Goal: Transaction & Acquisition: Purchase product/service

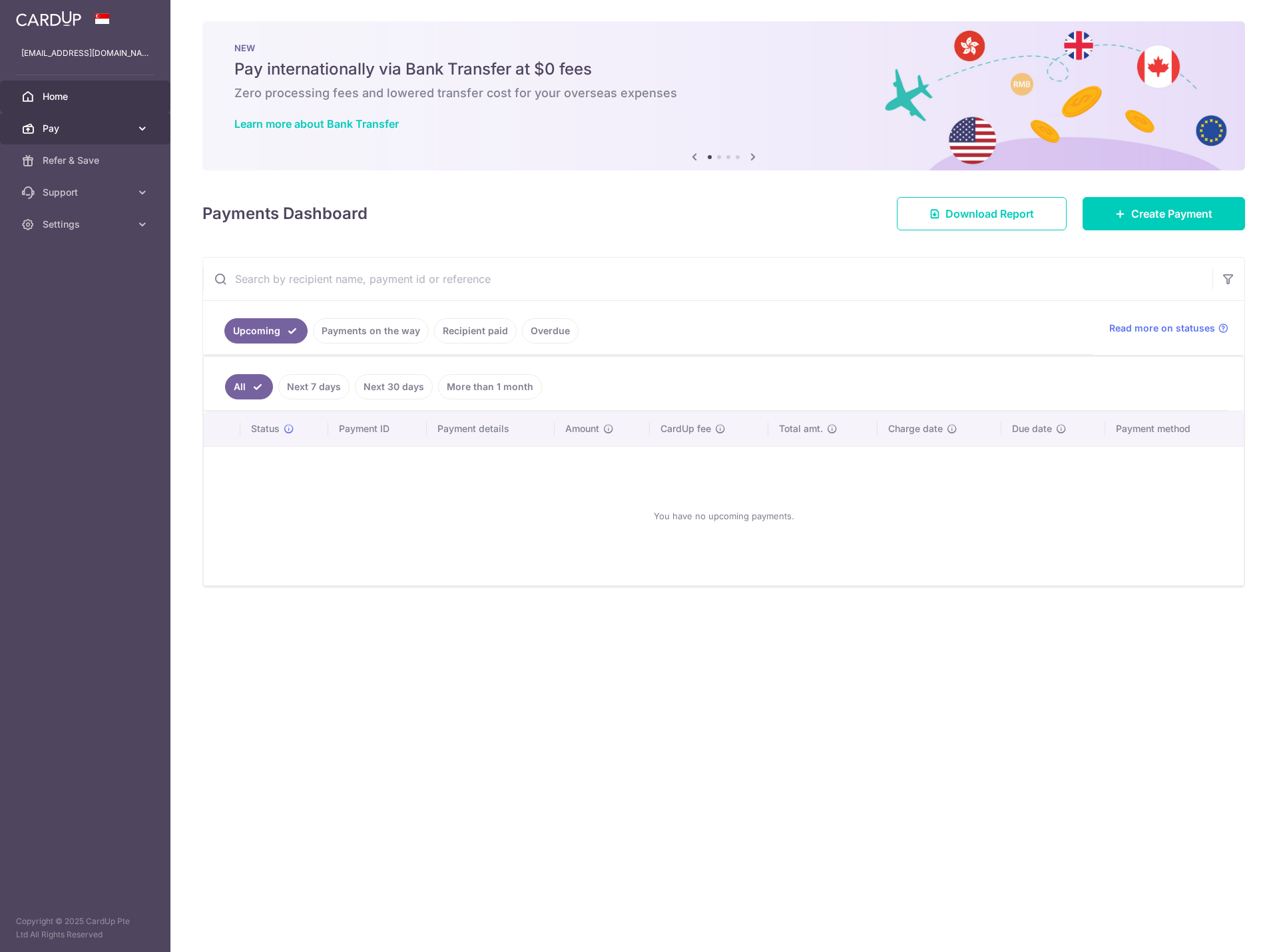
click at [100, 131] on span "Pay" at bounding box center [87, 128] width 88 height 13
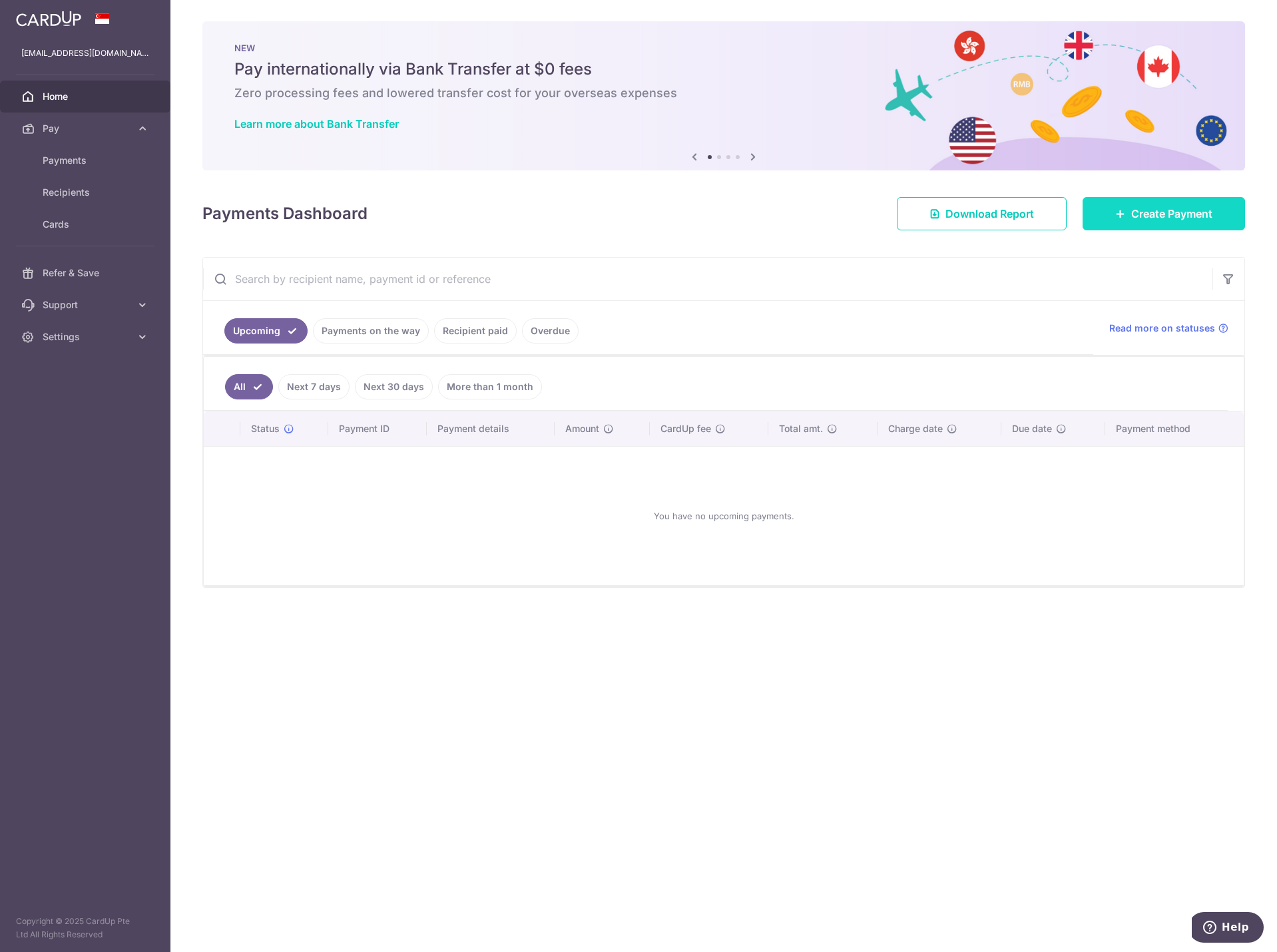
click at [1141, 214] on span "Create Payment" at bounding box center [1172, 214] width 82 height 16
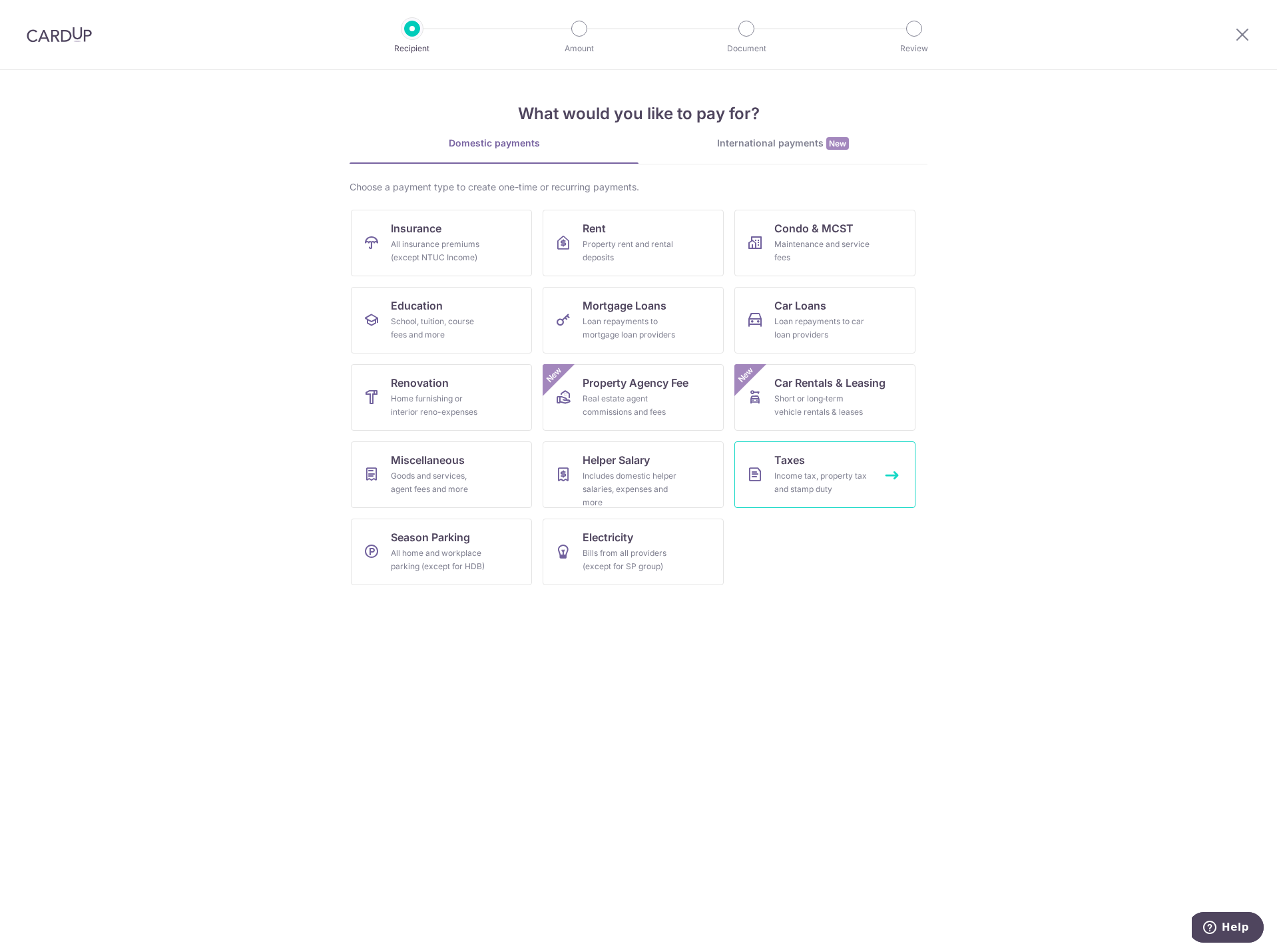
click at [811, 471] on div "Income tax, property tax and stamp duty" at bounding box center [822, 482] width 96 height 27
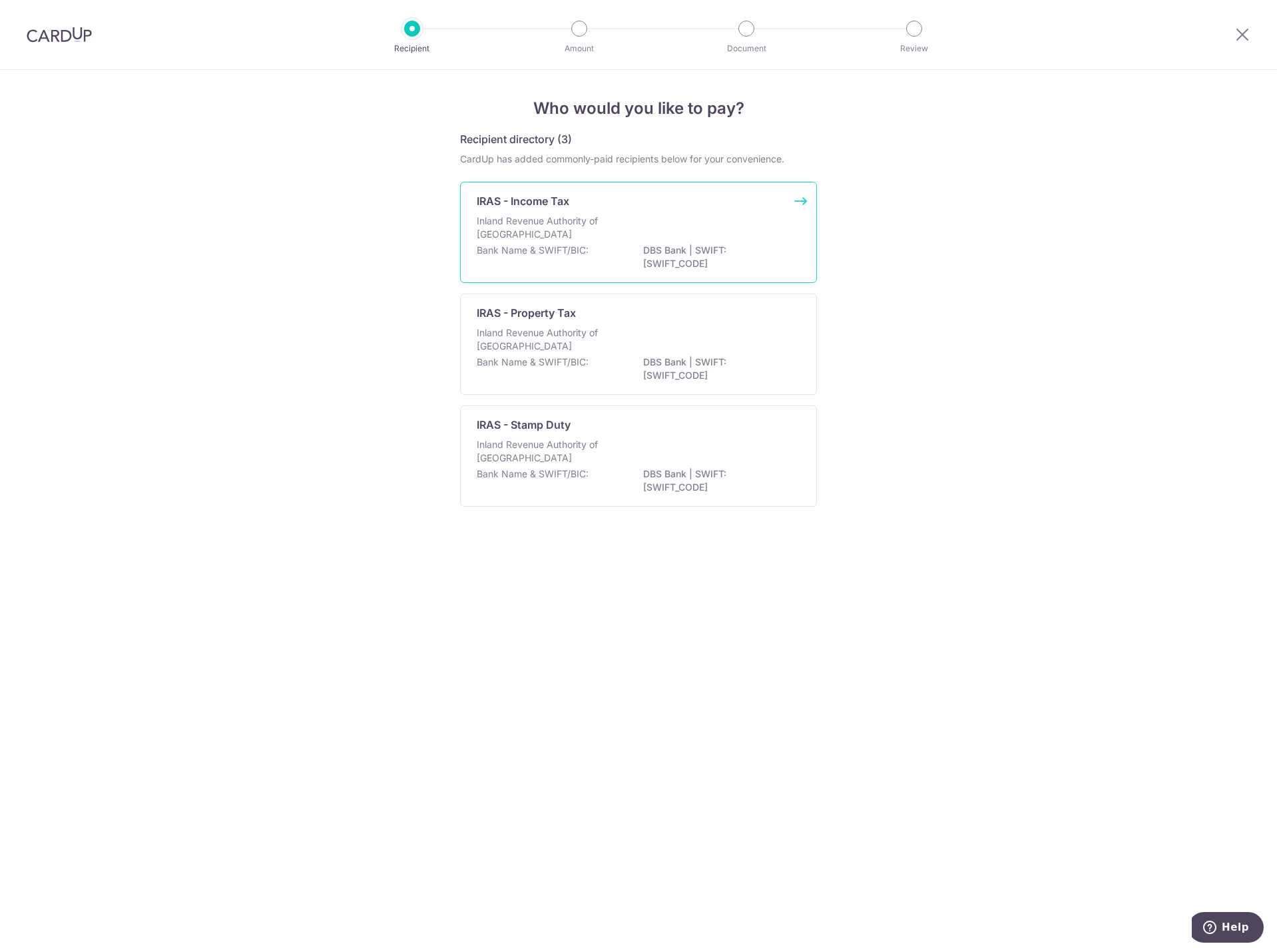
click at [609, 224] on p "Inland Revenue Authority of Singapore" at bounding box center [547, 228] width 141 height 27
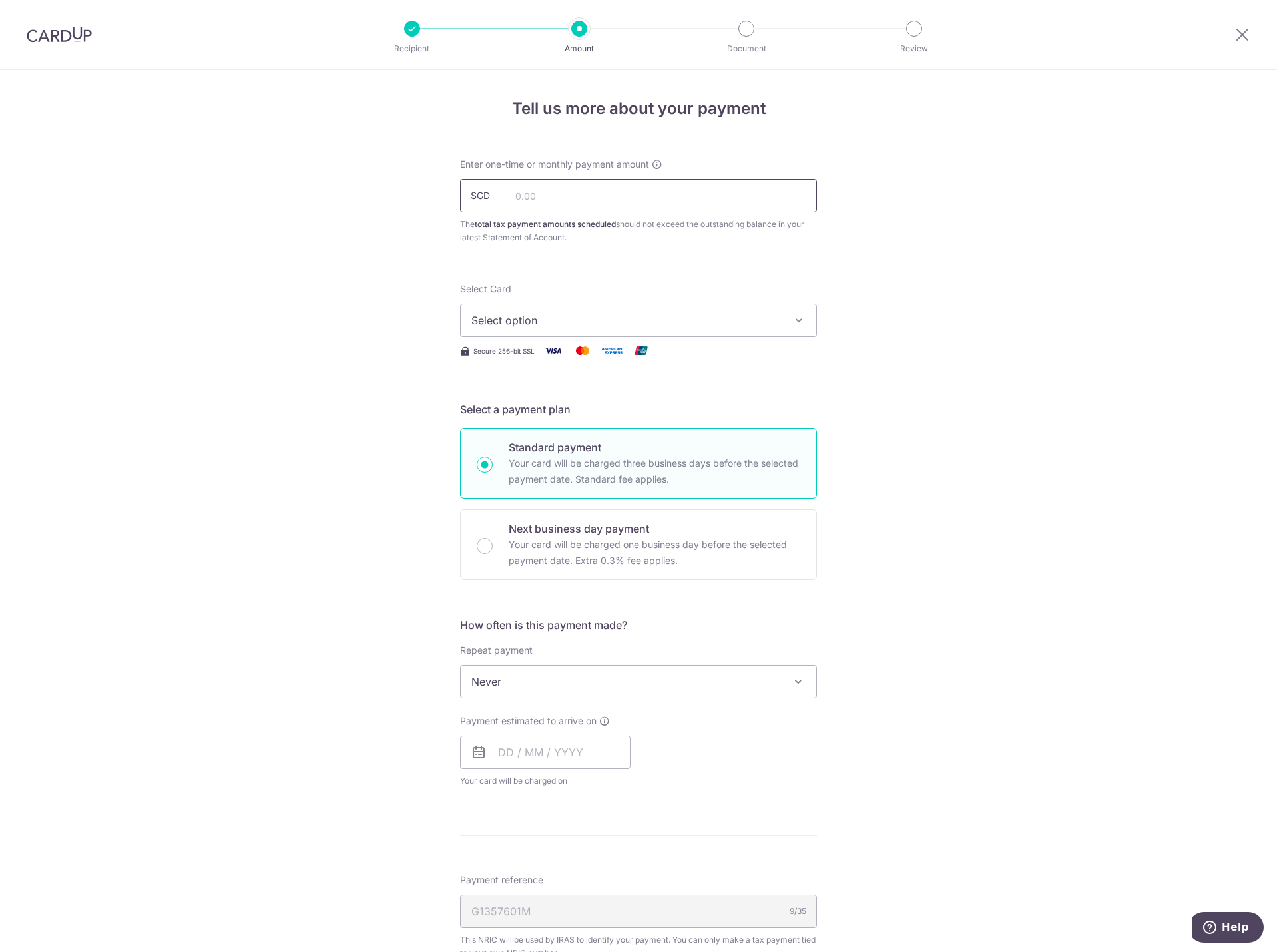
click at [529, 198] on input "text" at bounding box center [638, 196] width 357 height 33
type input "22,208.14"
click at [696, 319] on span "Select option" at bounding box center [626, 320] width 310 height 16
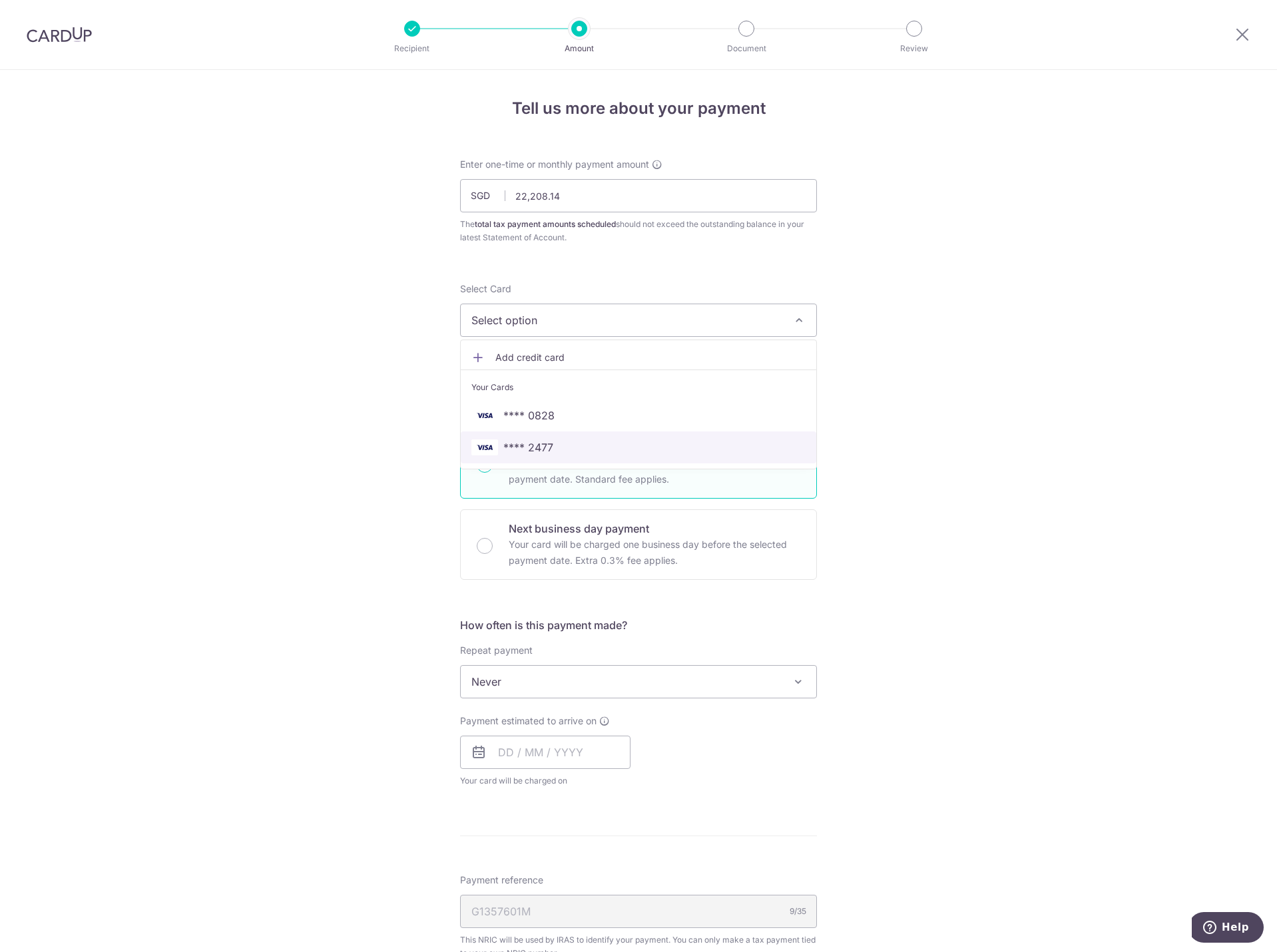
drag, startPoint x: 539, startPoint y: 448, endPoint x: 712, endPoint y: 362, distance: 193.2
click at [539, 448] on span "**** 2477" at bounding box center [528, 448] width 50 height 16
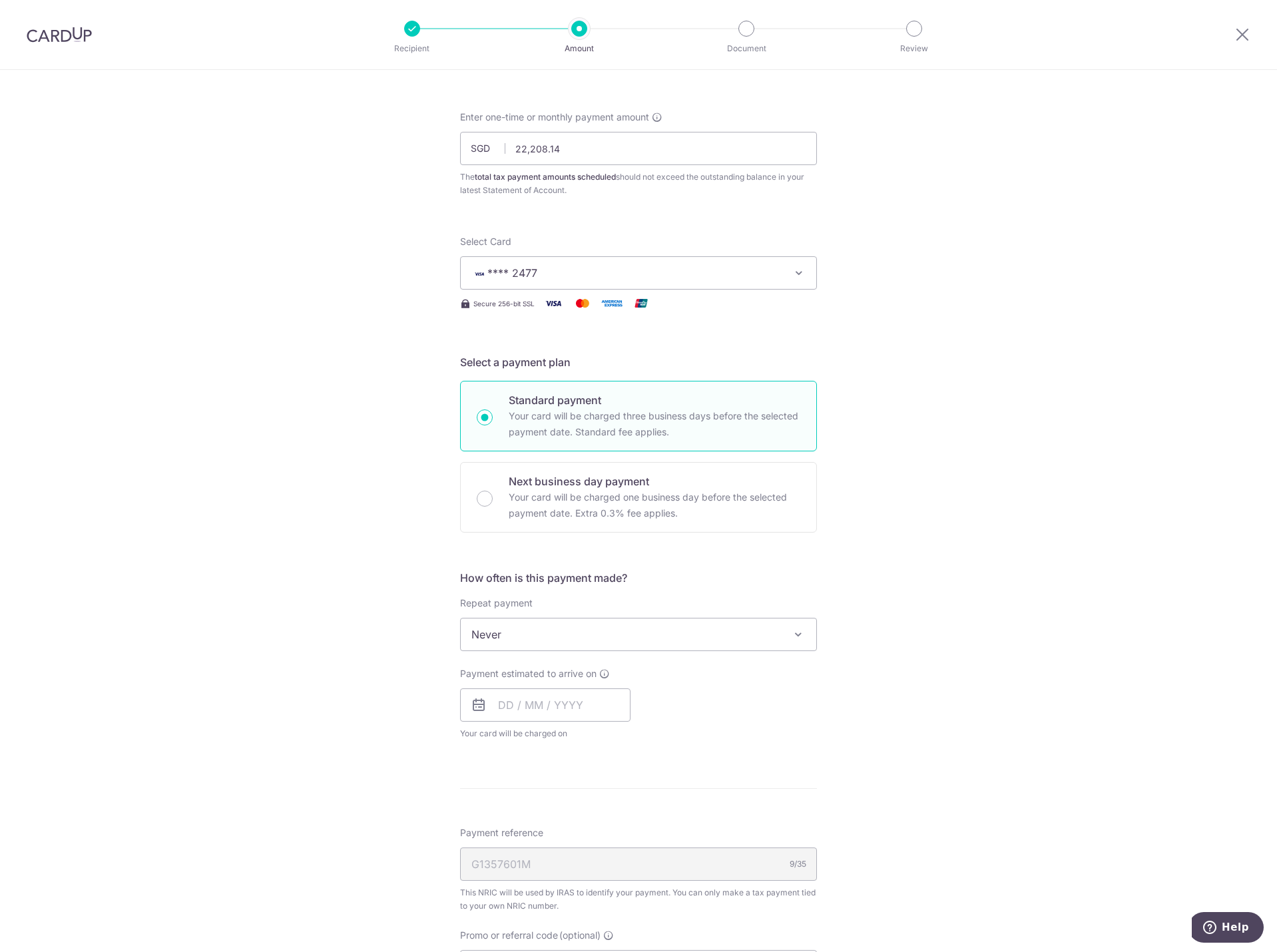
scroll to position [67, 0]
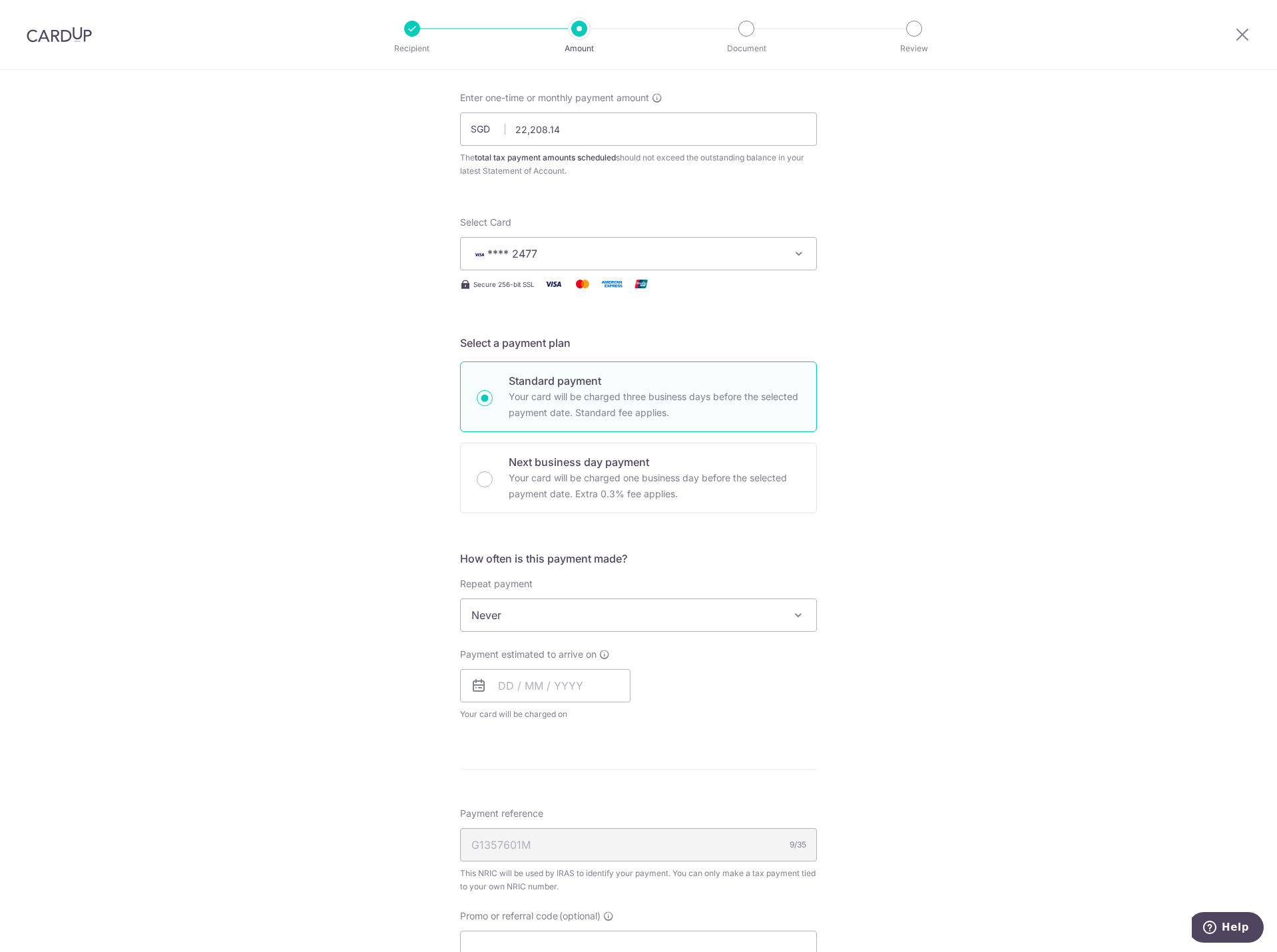
click at [770, 611] on span "Never" at bounding box center [638, 615] width 356 height 32
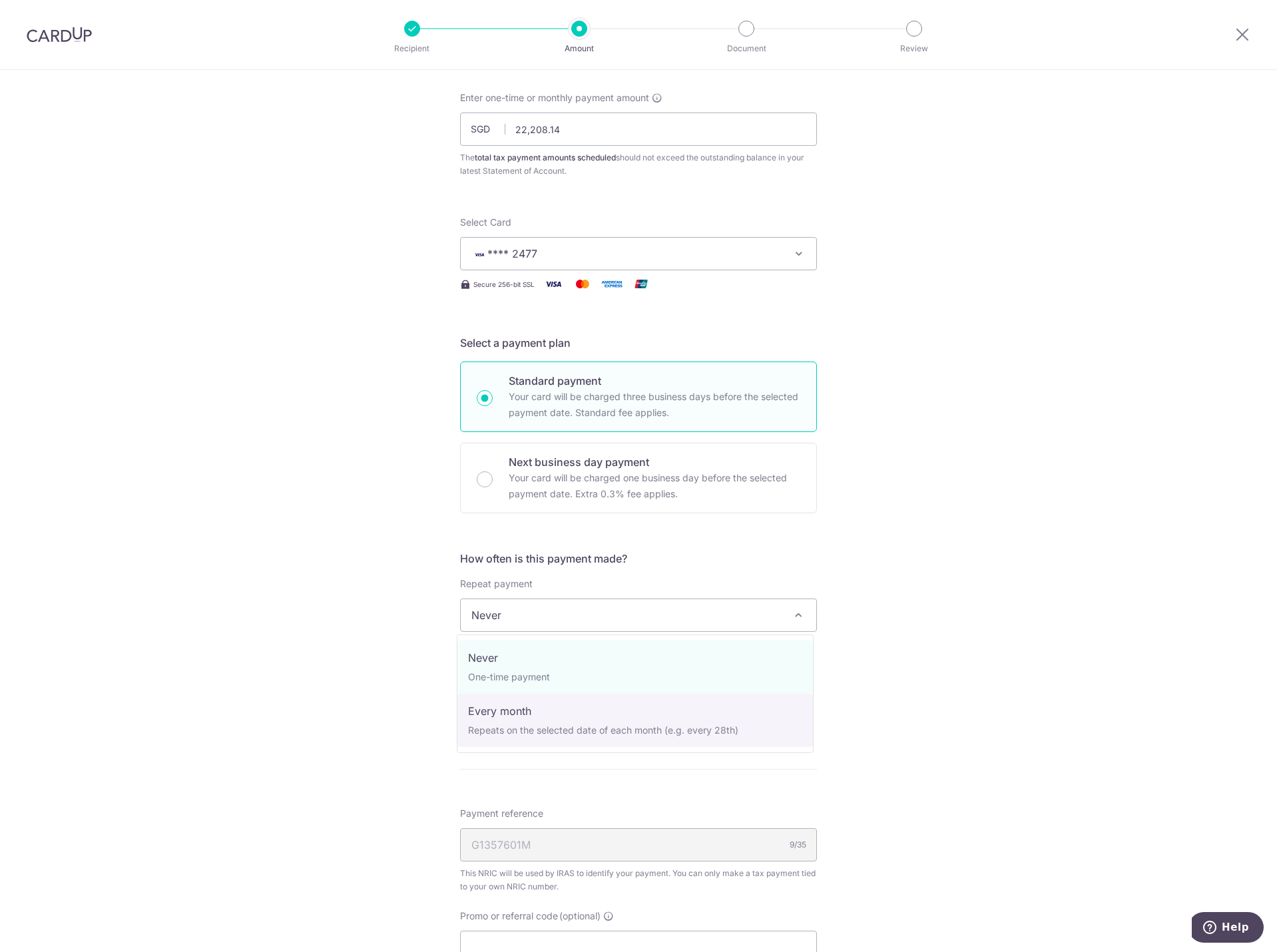
select select "3"
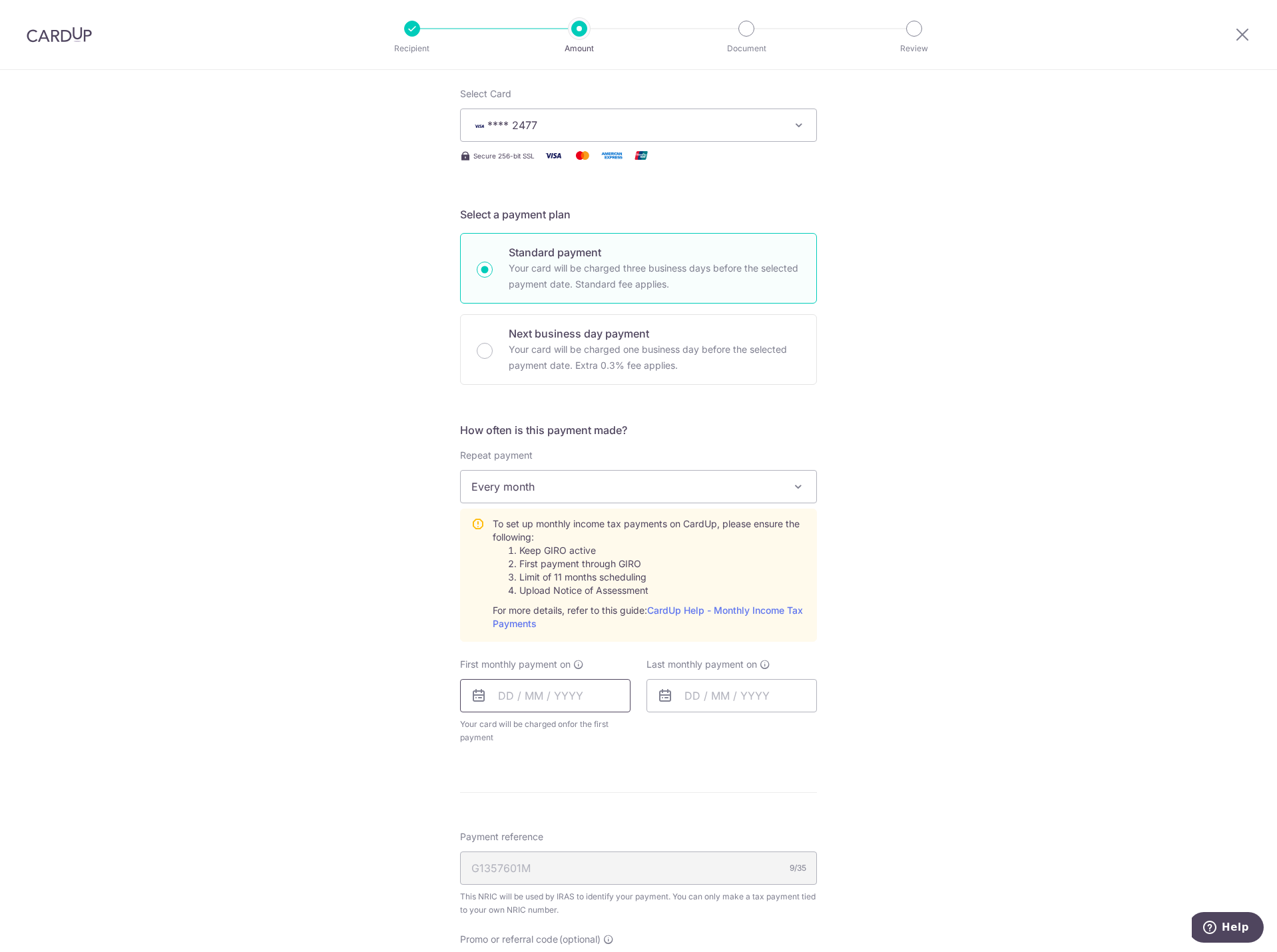
scroll to position [200, 0]
click at [538, 683] on input "text" at bounding box center [545, 691] width 170 height 33
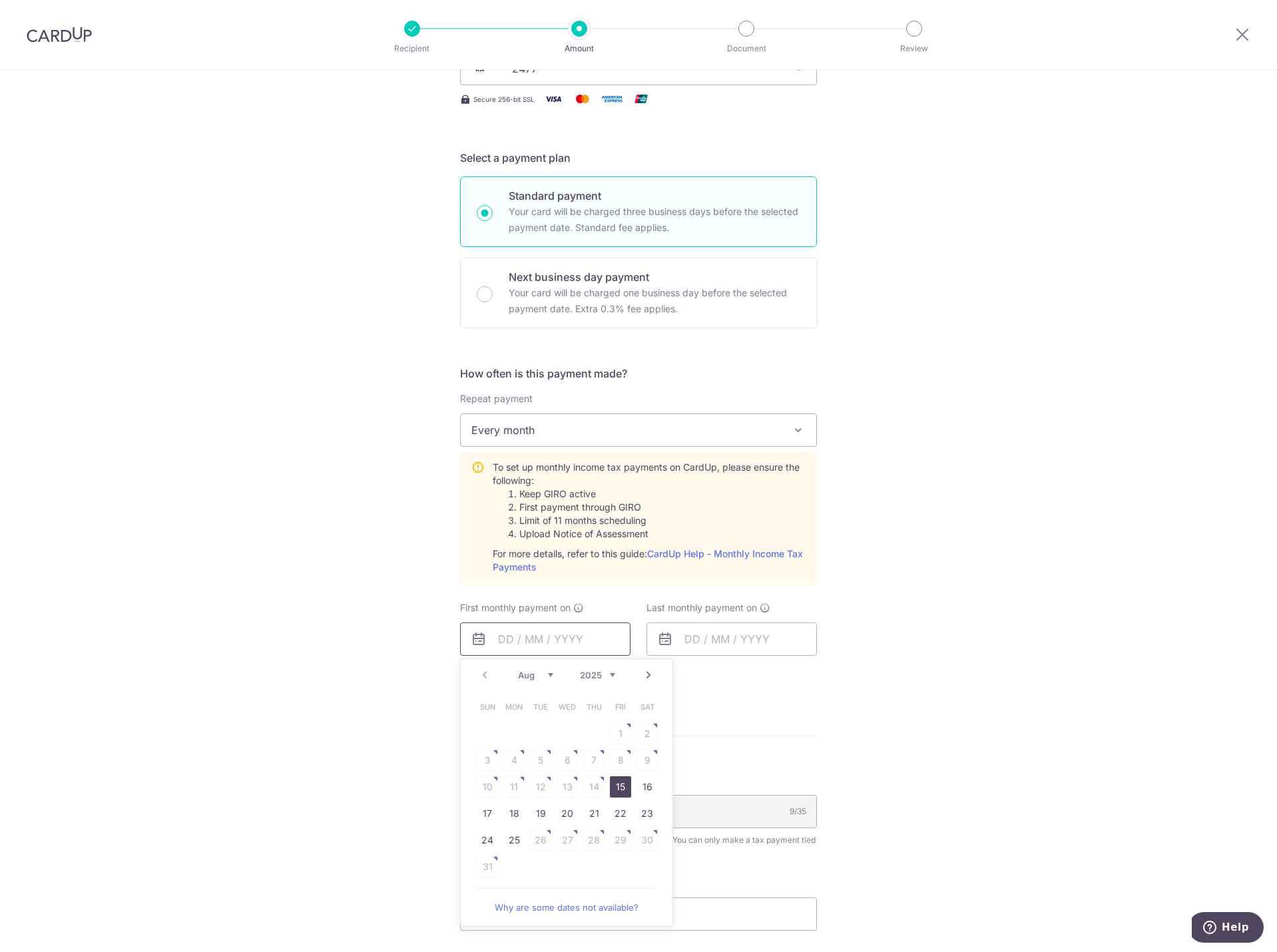
scroll to position [333, 0]
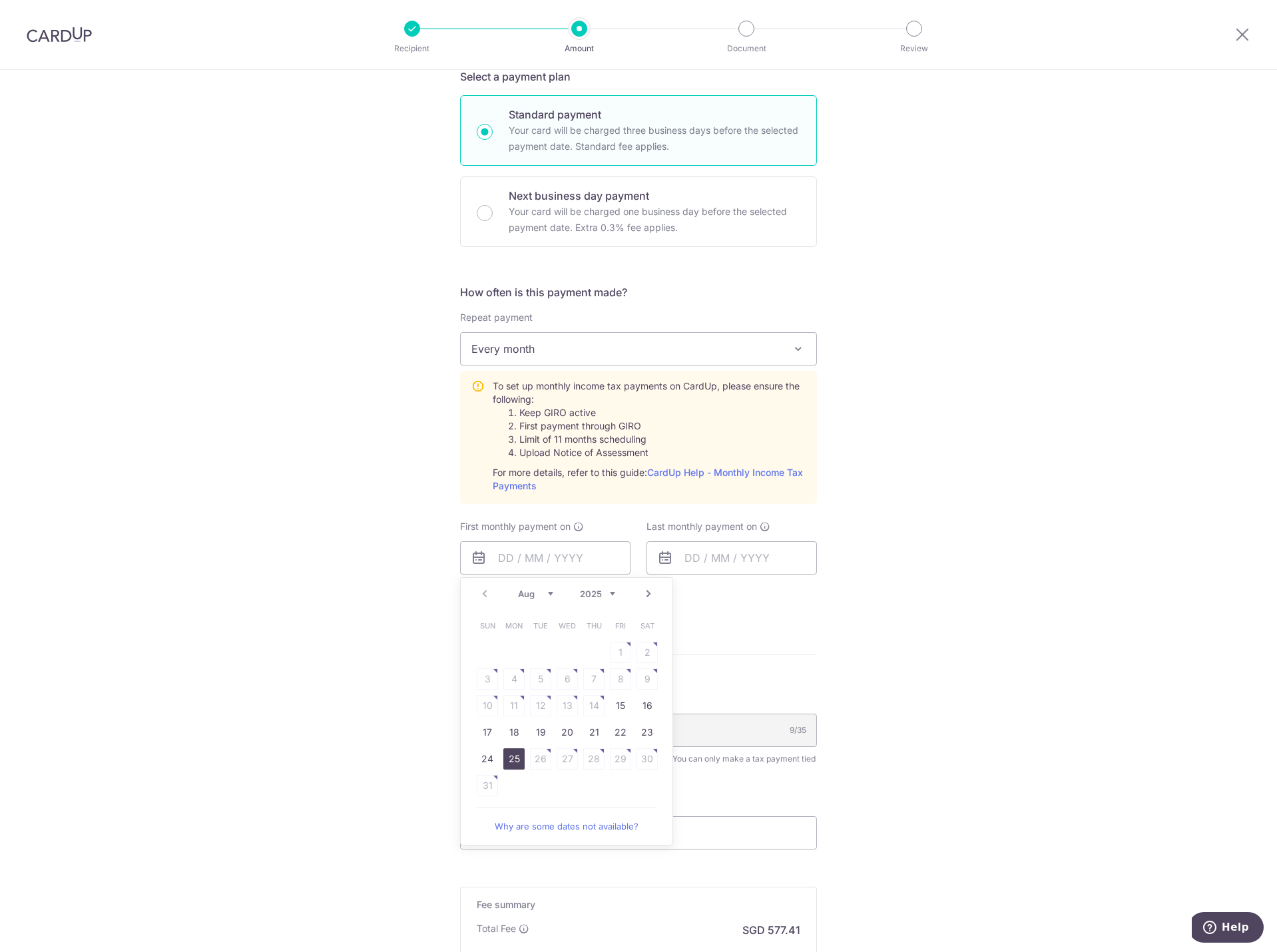
click at [507, 760] on link "25" at bounding box center [514, 759] width 21 height 21
type input "25/08/2025"
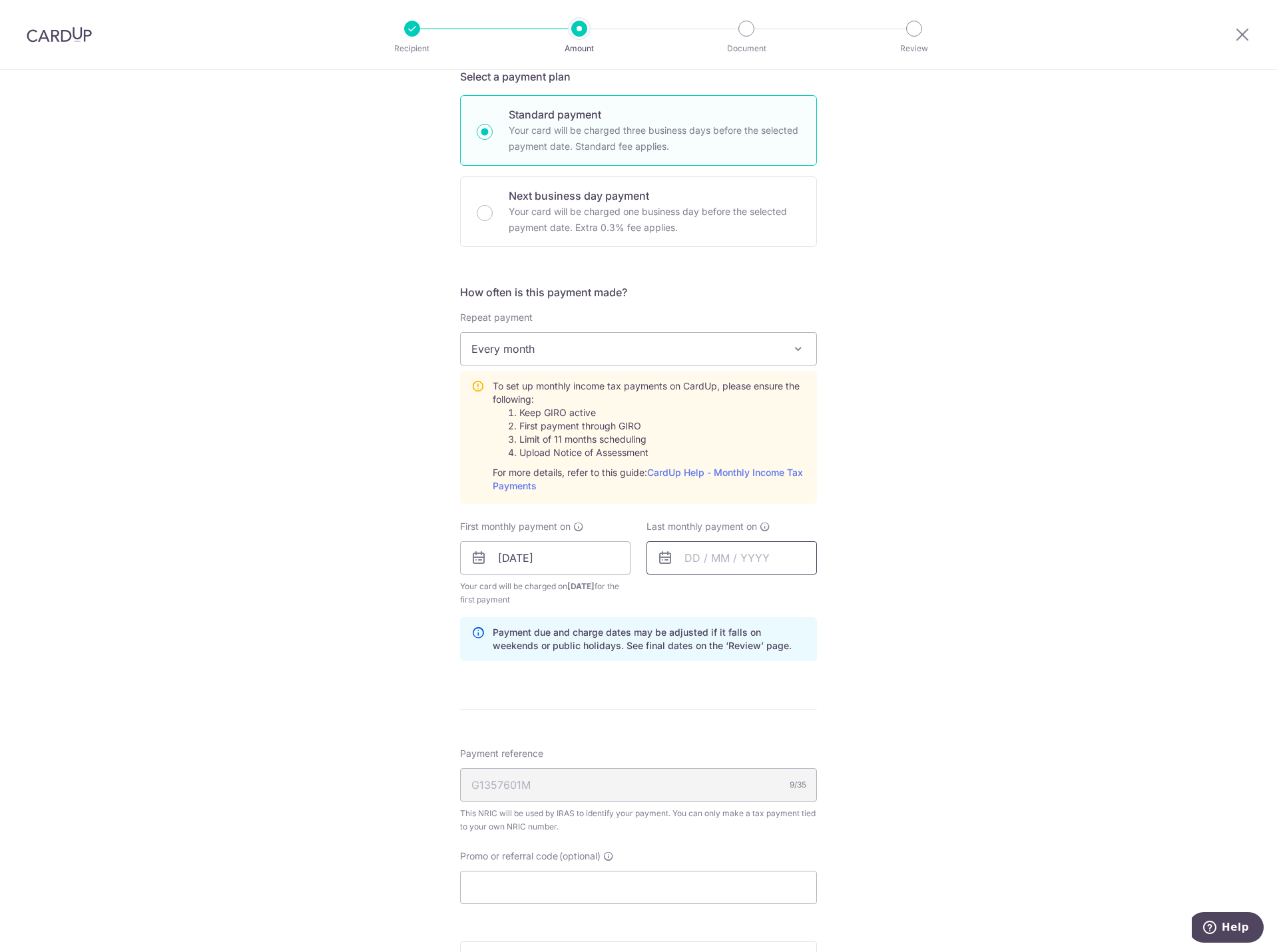
click at [725, 554] on input "text" at bounding box center [731, 558] width 170 height 33
click at [834, 594] on link "Next" at bounding box center [835, 594] width 16 height 16
click at [700, 759] on link "24" at bounding box center [700, 759] width 21 height 21
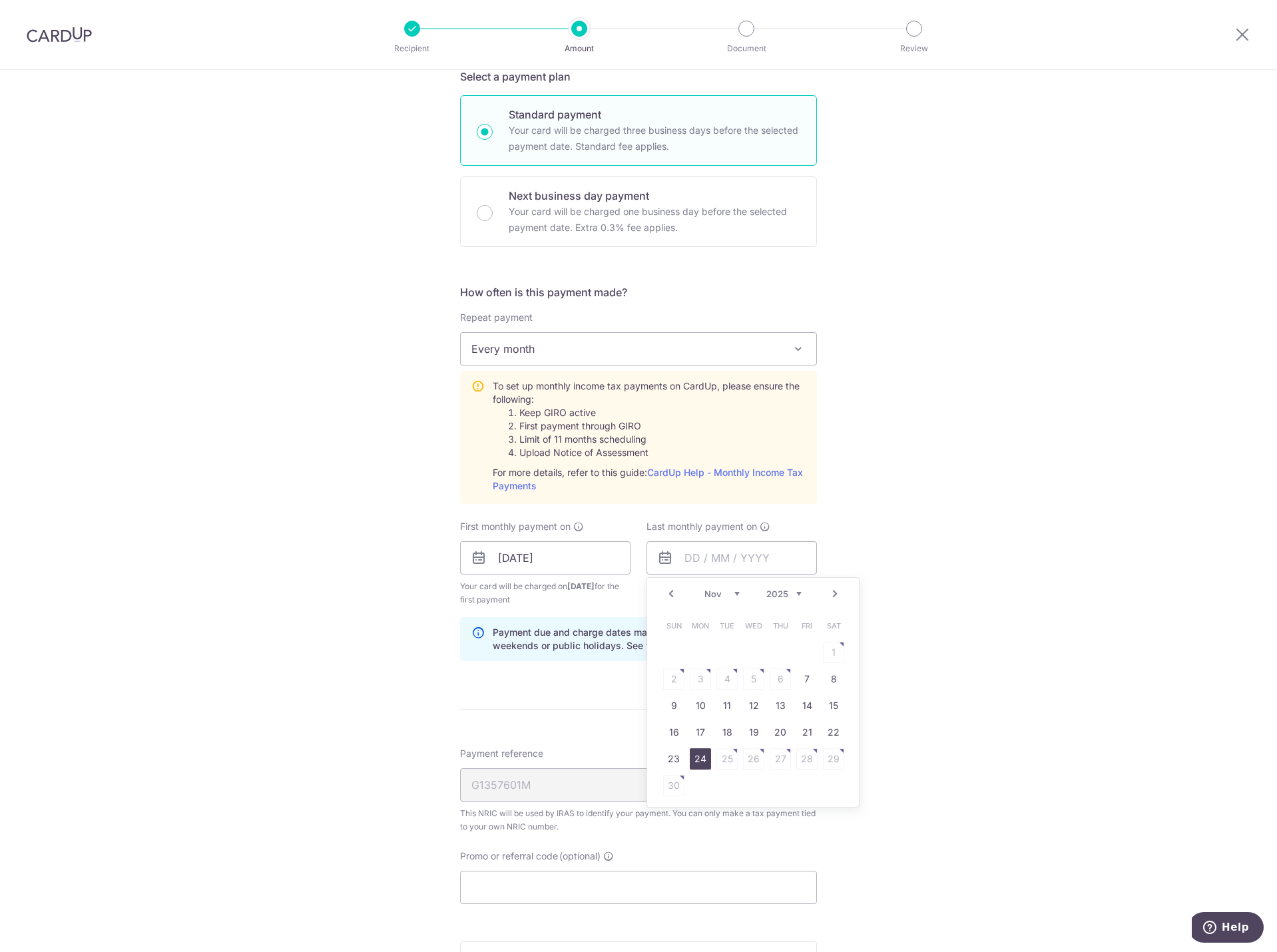
type input "24/11/2025"
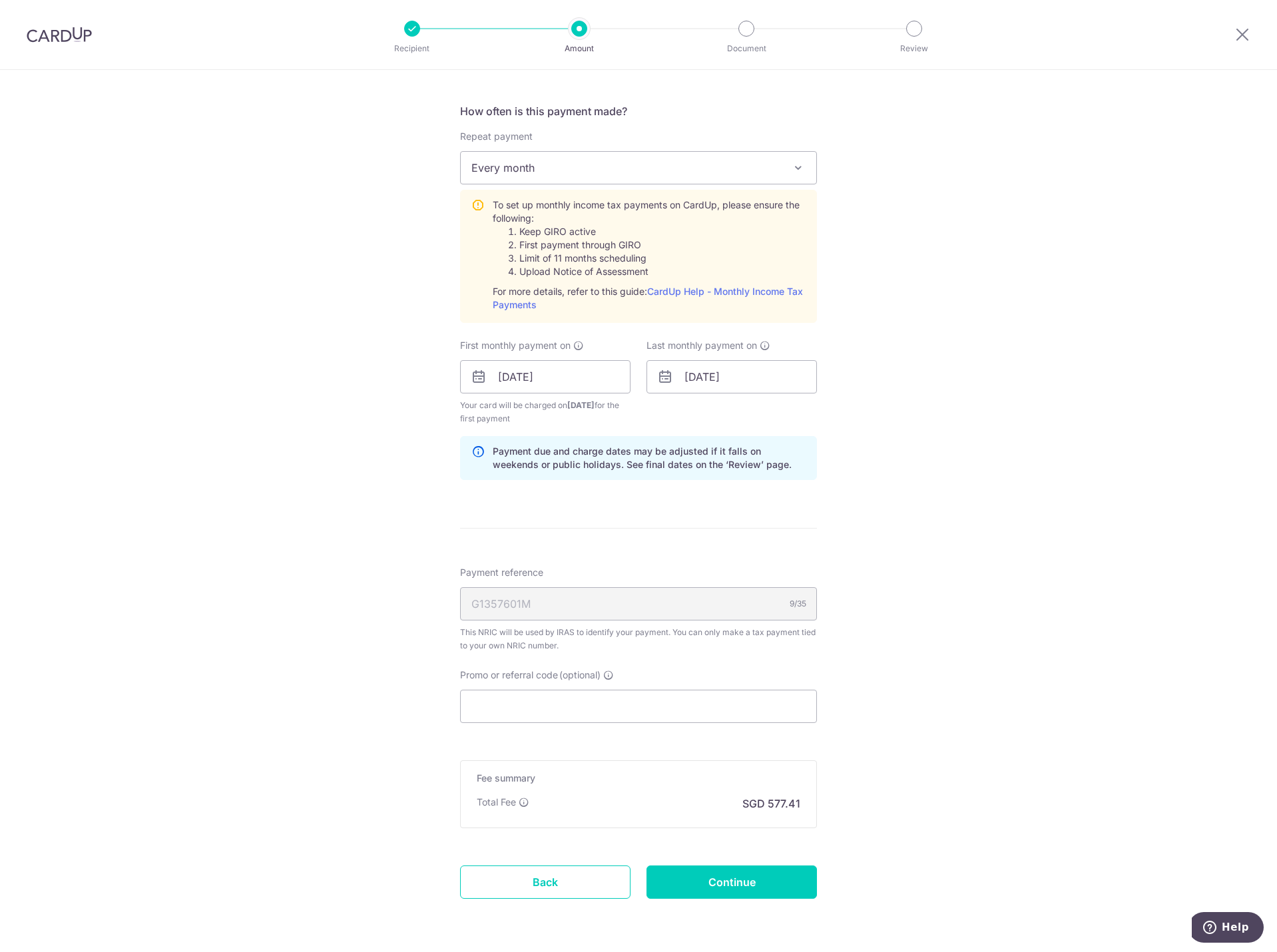
scroll to position [561, 0]
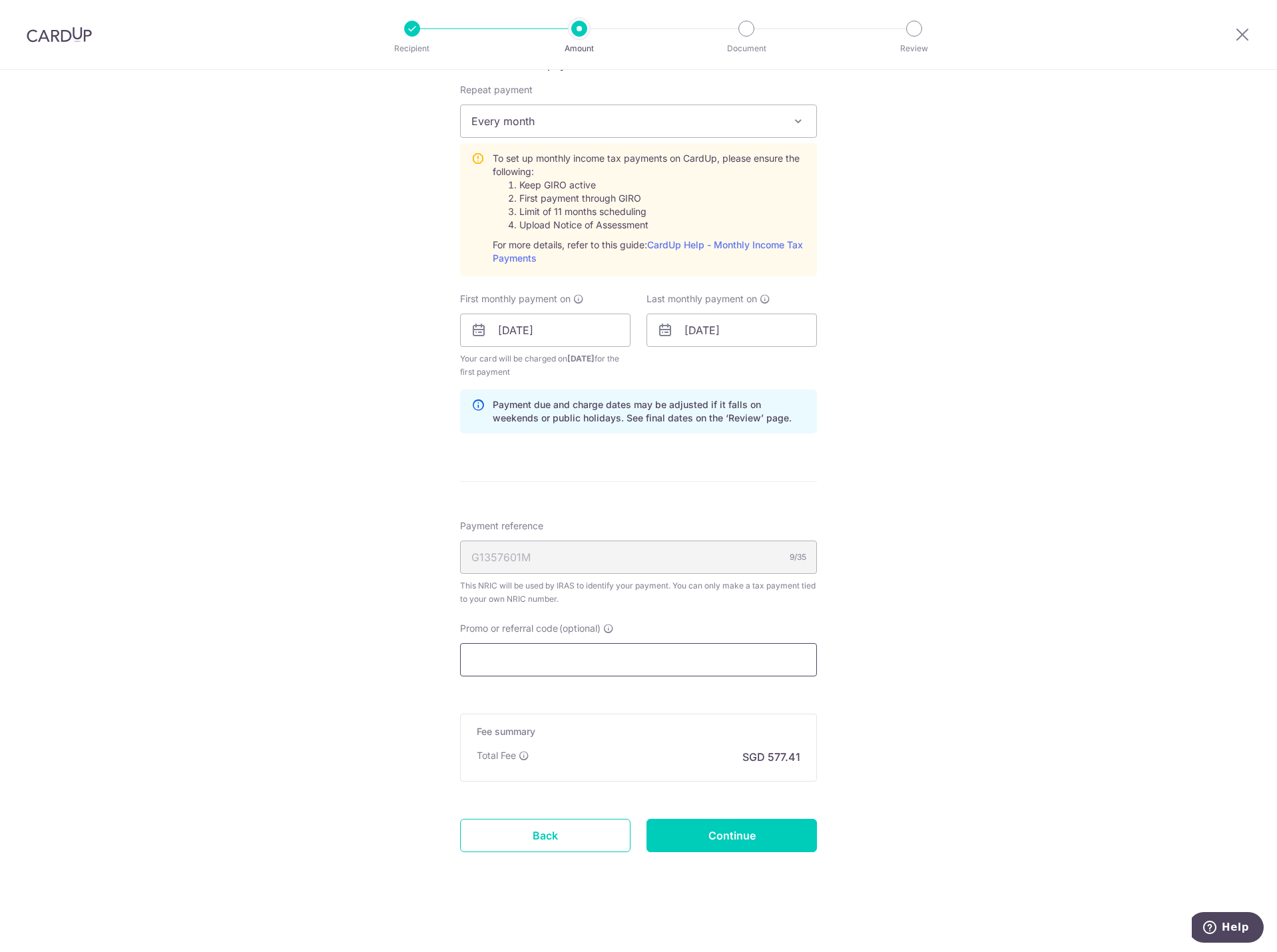
click at [543, 657] on input "Promo or referral code (optional)" at bounding box center [638, 659] width 357 height 33
click at [490, 661] on input "Promo or referral code (optional)" at bounding box center [638, 659] width 357 height 33
paste input "MLTAX25R"
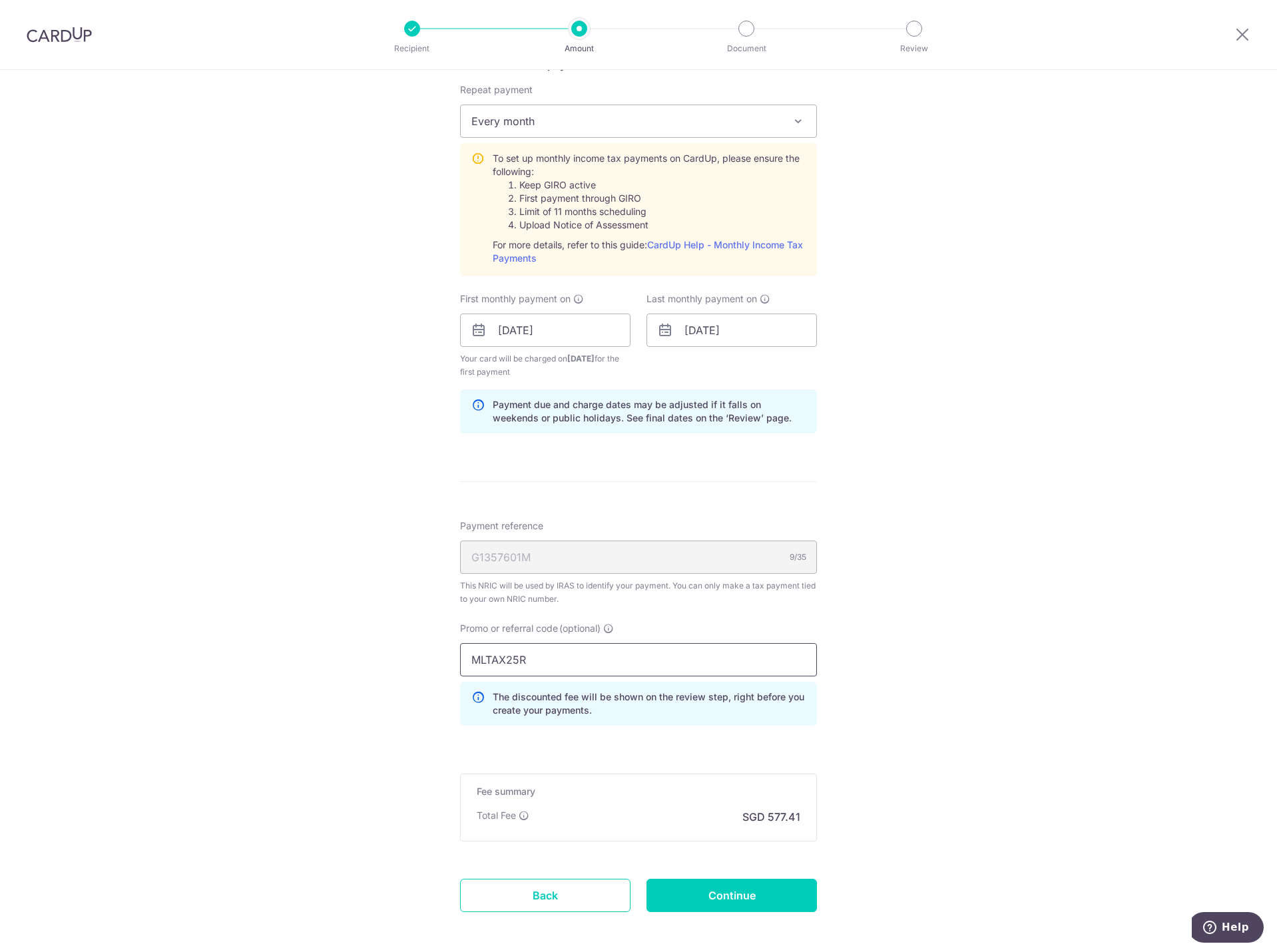
type input "MLTAX25R"
click at [913, 645] on div "Tell us more about your payment Enter one-time or monthly payment amount SGD 22…" at bounding box center [638, 261] width 1277 height 1502
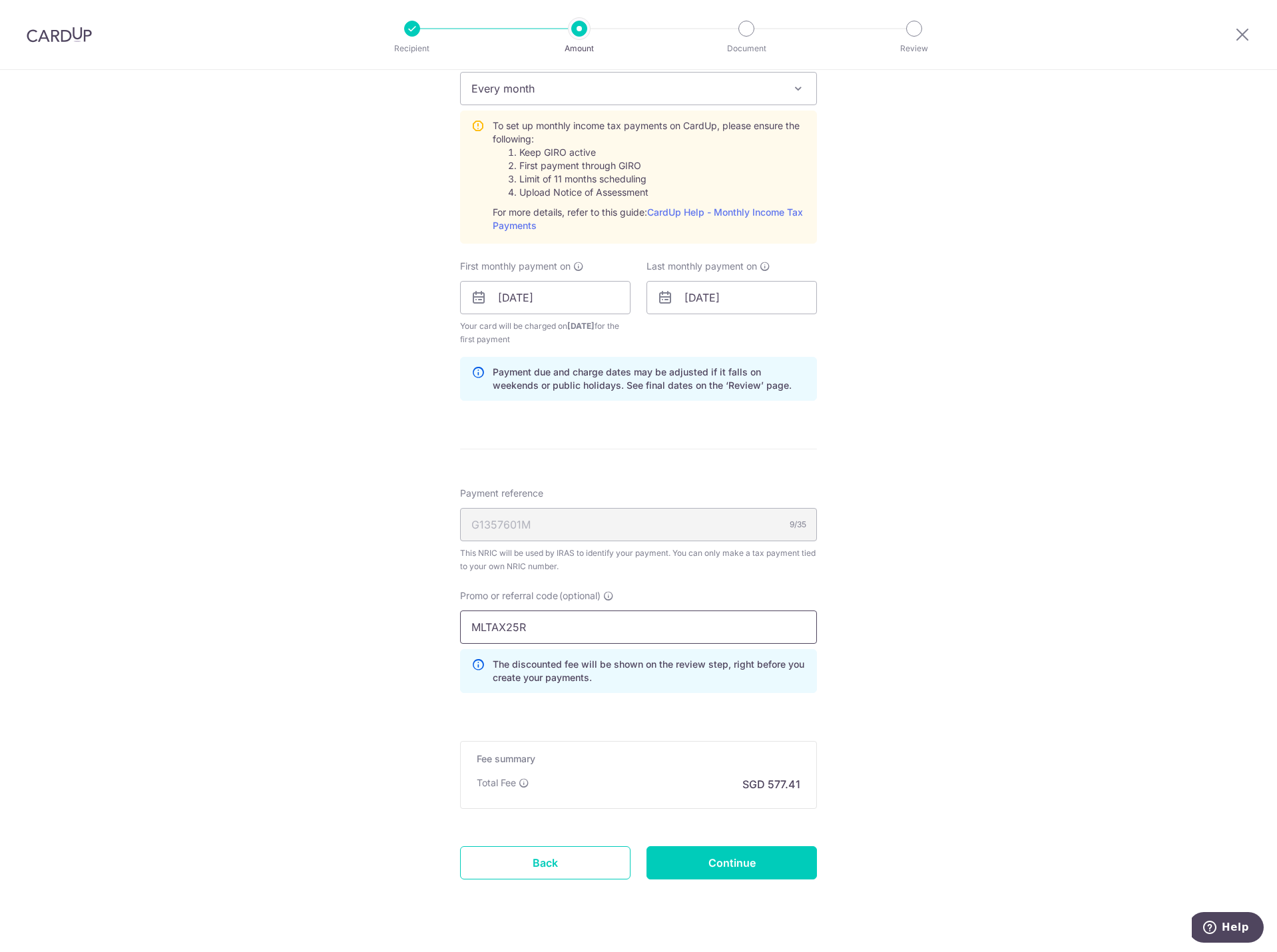
scroll to position [621, 0]
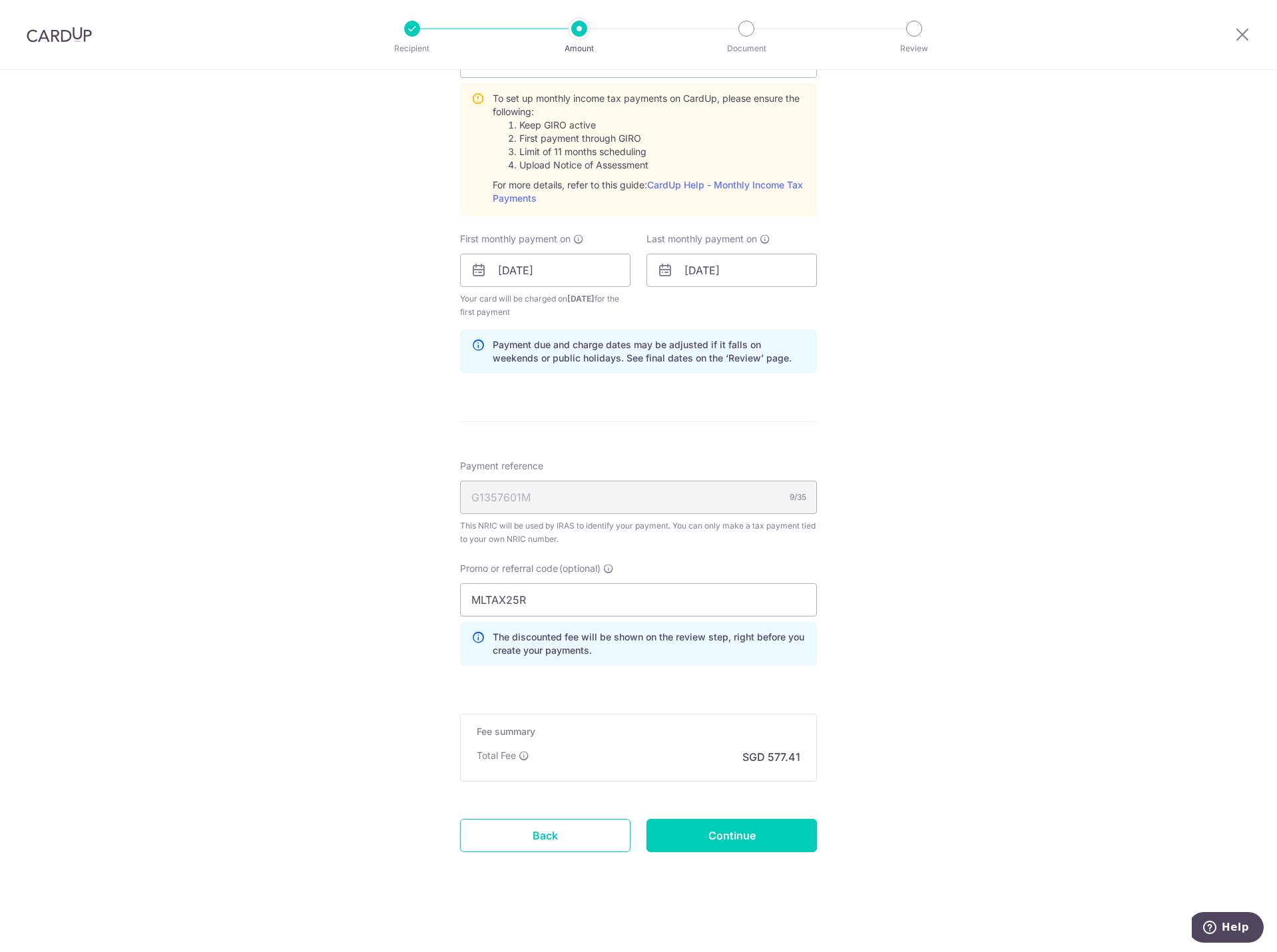
click at [961, 685] on div "Tell us more about your payment Enter one-time or monthly payment amount SGD 22…" at bounding box center [638, 200] width 1277 height 1502
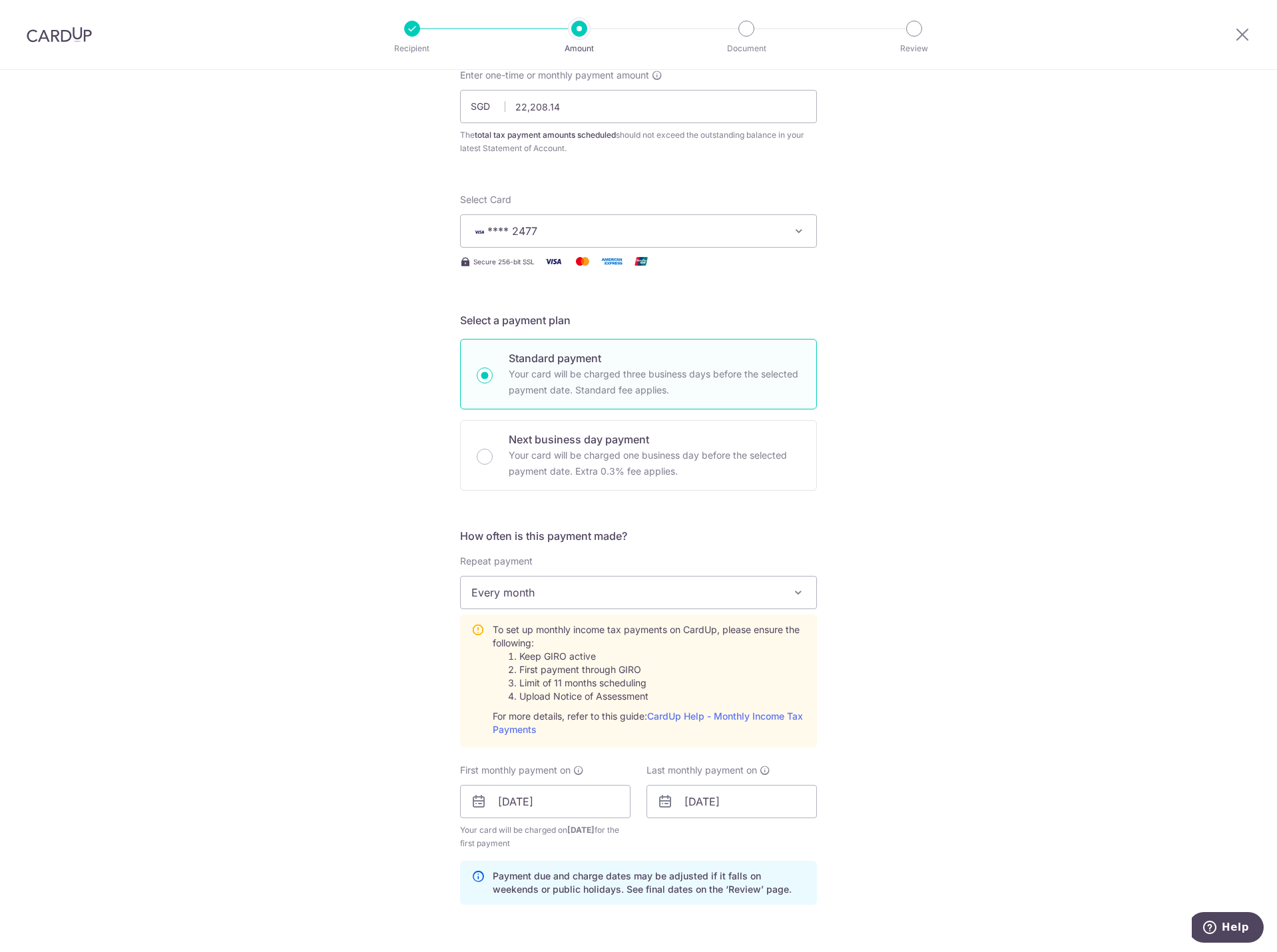
scroll to position [200, 0]
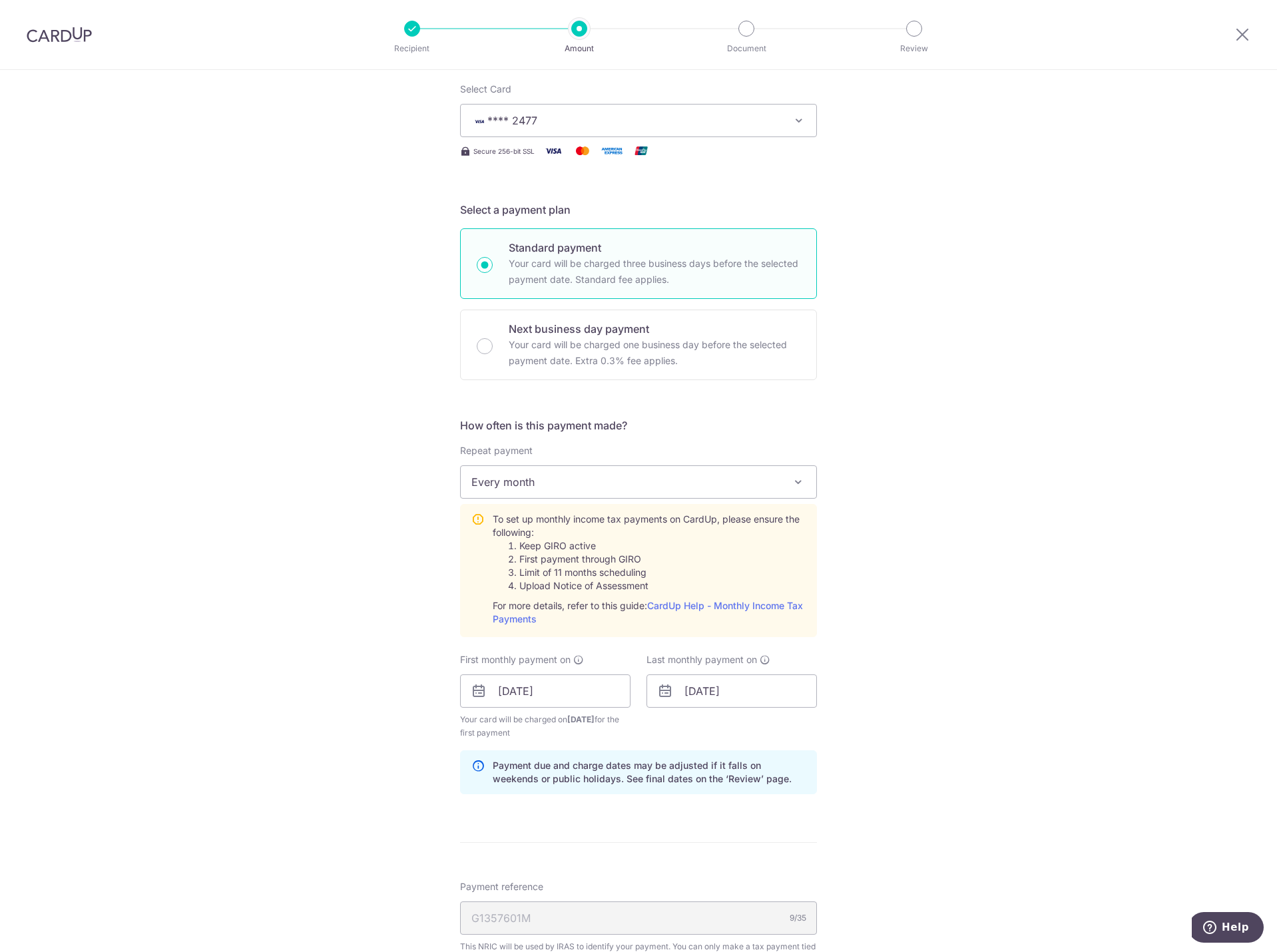
click at [948, 532] on div "Tell us more about your payment Enter one-time or monthly payment amount SGD 22…" at bounding box center [638, 621] width 1277 height 1502
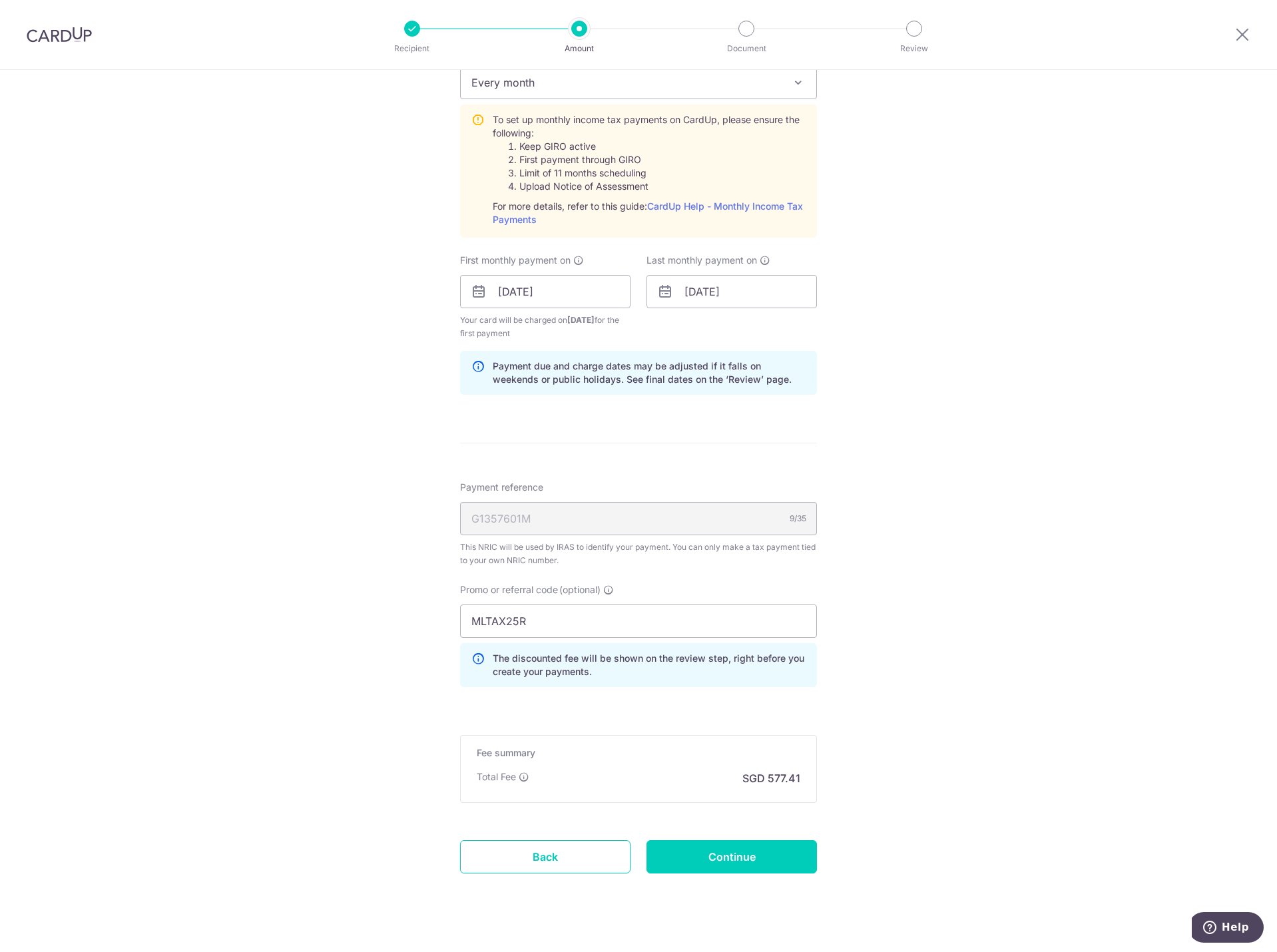
scroll to position [621, 0]
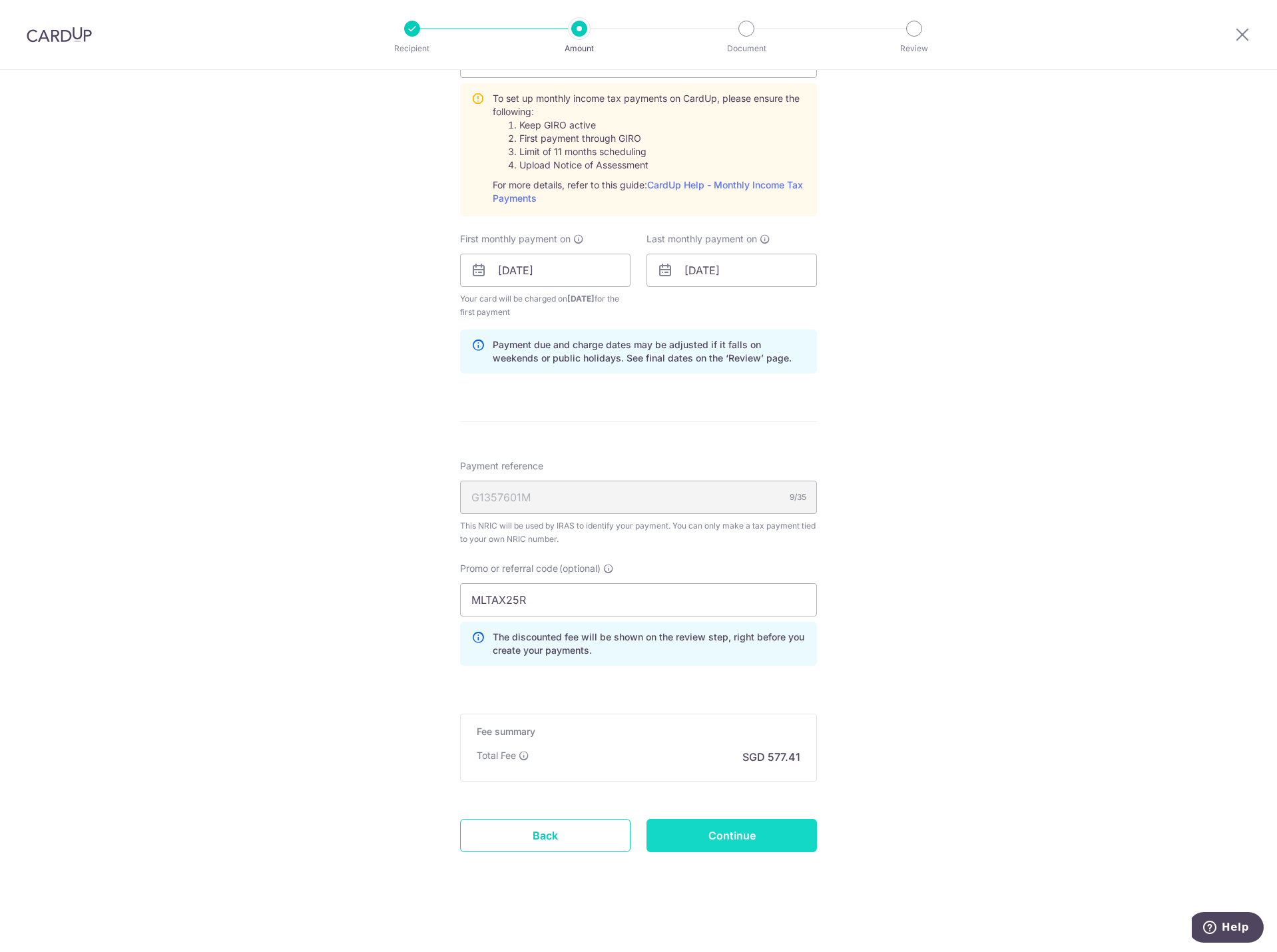
click at [740, 838] on input "Continue" at bounding box center [731, 835] width 170 height 33
type input "Create Schedule"
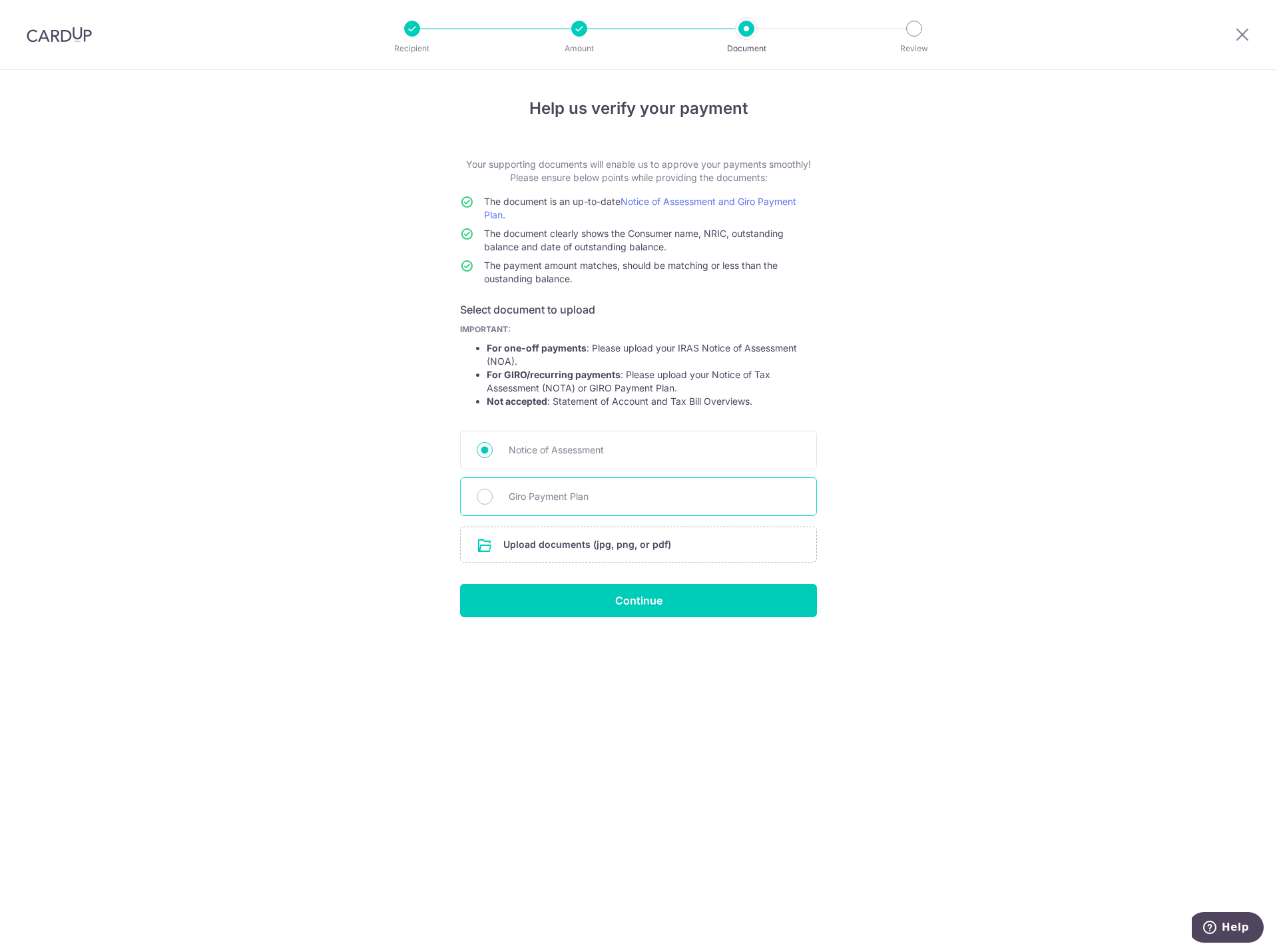
click at [539, 498] on span "Giro Payment Plan" at bounding box center [654, 496] width 291 height 16
click at [492, 498] on input "Giro Payment Plan" at bounding box center [484, 496] width 16 height 16
radio input "true"
click at [557, 544] on input "file" at bounding box center [638, 544] width 356 height 35
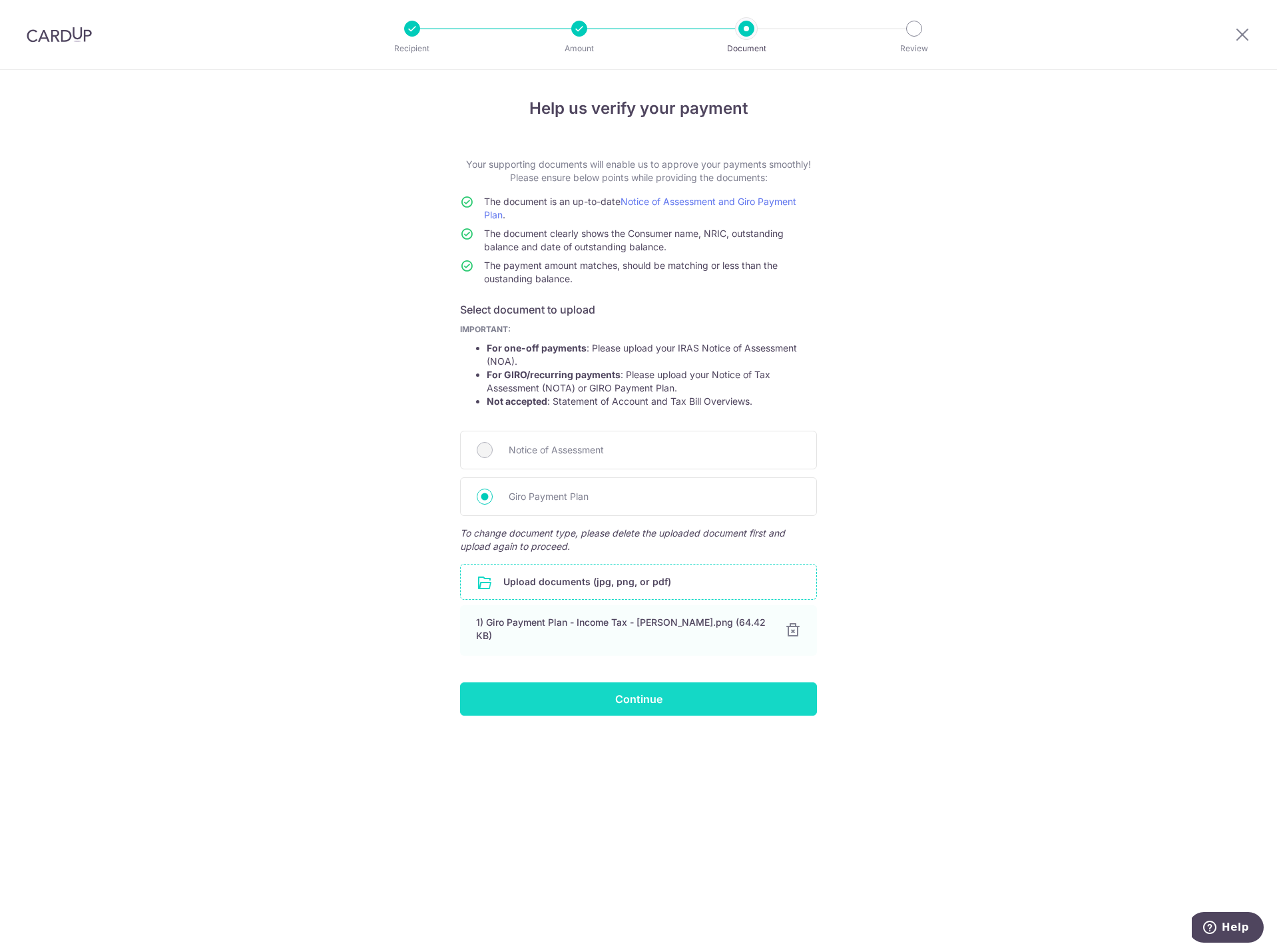
click at [651, 692] on input "Continue" at bounding box center [638, 699] width 357 height 33
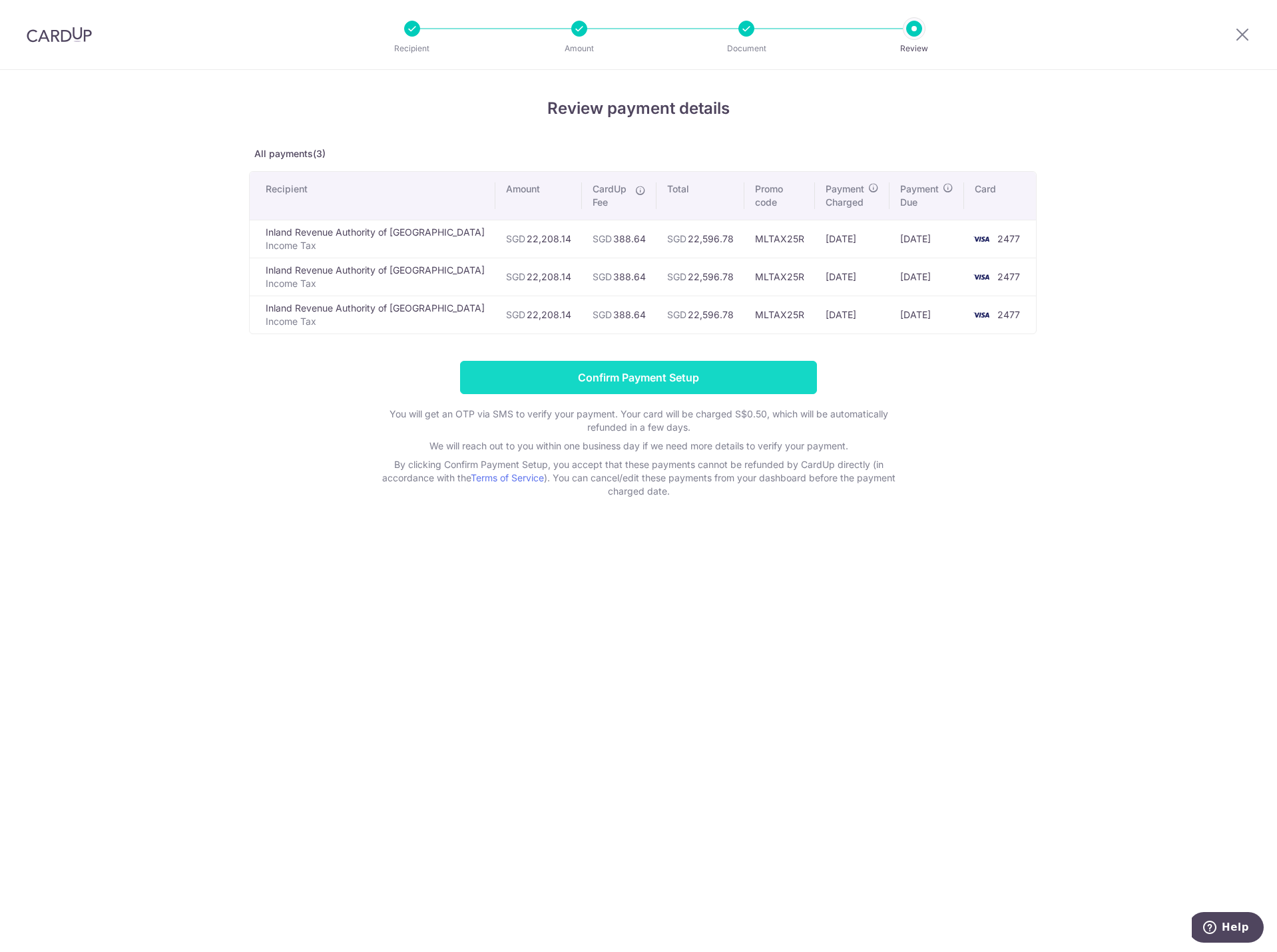
click at [653, 376] on input "Confirm Payment Setup" at bounding box center [638, 377] width 357 height 33
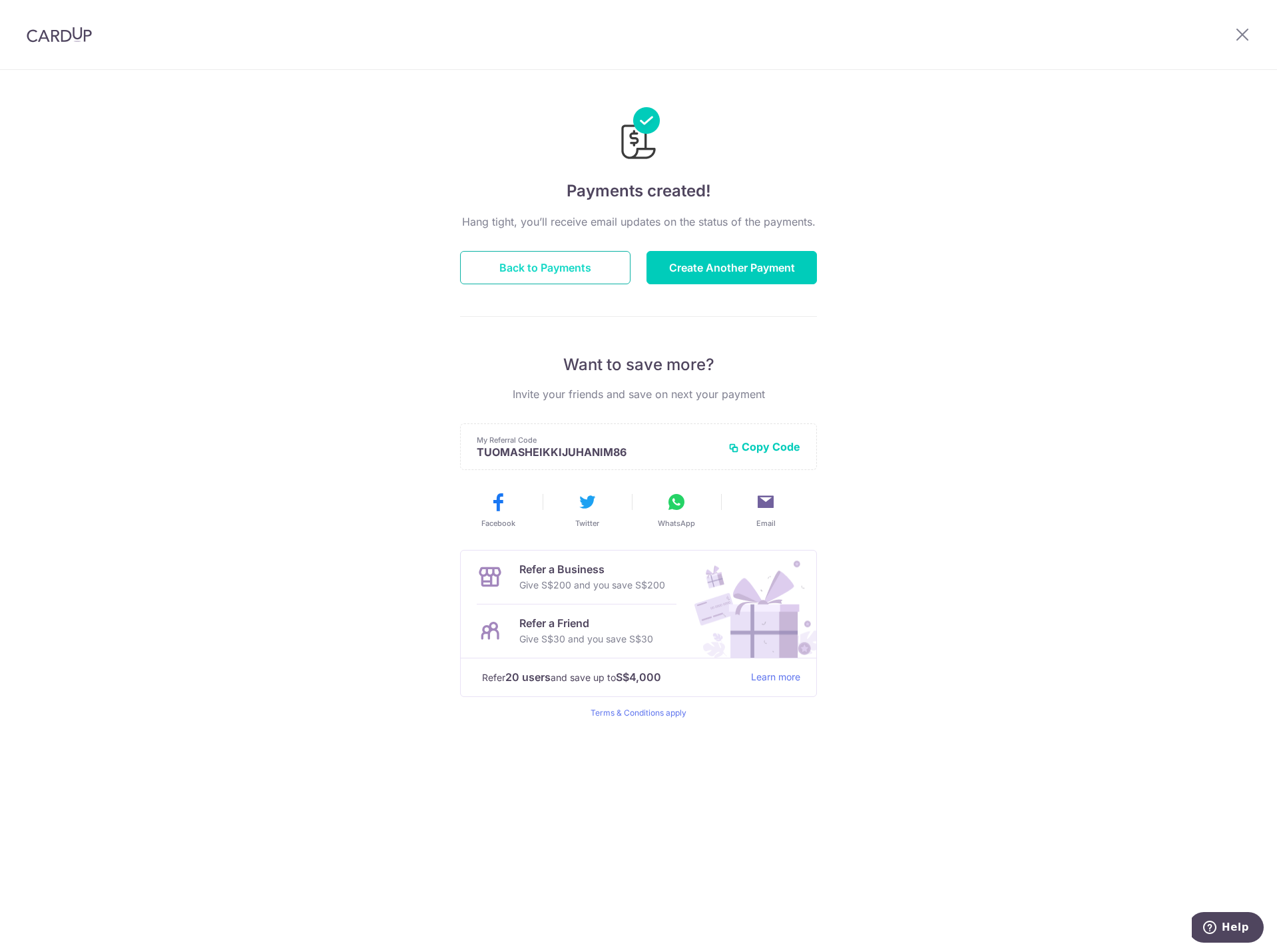
click at [541, 271] on button "Back to Payments" at bounding box center [545, 268] width 170 height 33
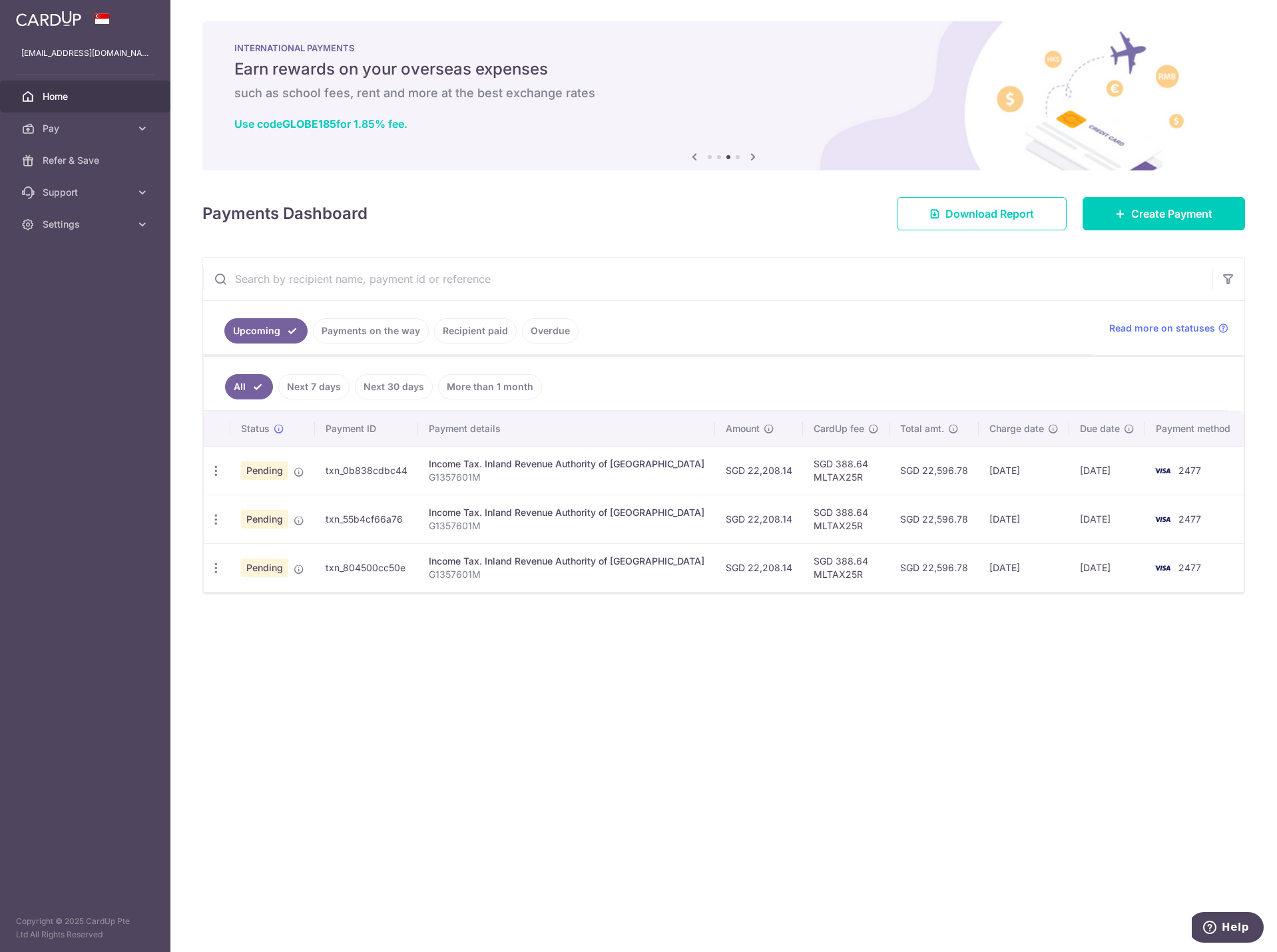
click at [49, 92] on span "Home" at bounding box center [87, 97] width 88 height 13
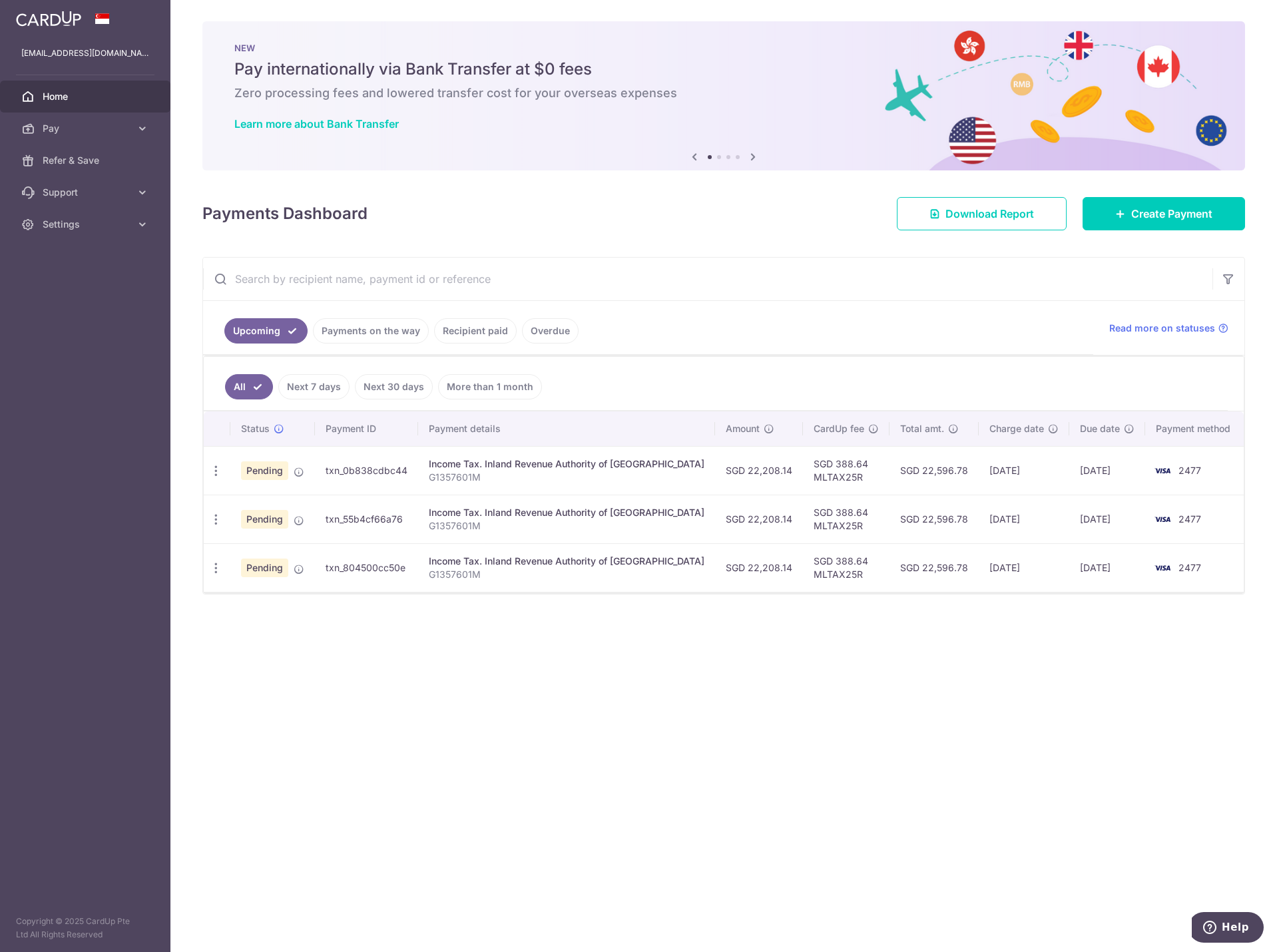
click at [55, 92] on span "Home" at bounding box center [87, 97] width 88 height 13
click at [137, 223] on icon at bounding box center [142, 224] width 13 height 13
click at [49, 288] on span "Logout" at bounding box center [87, 288] width 88 height 13
